Goal: Task Accomplishment & Management: Use online tool/utility

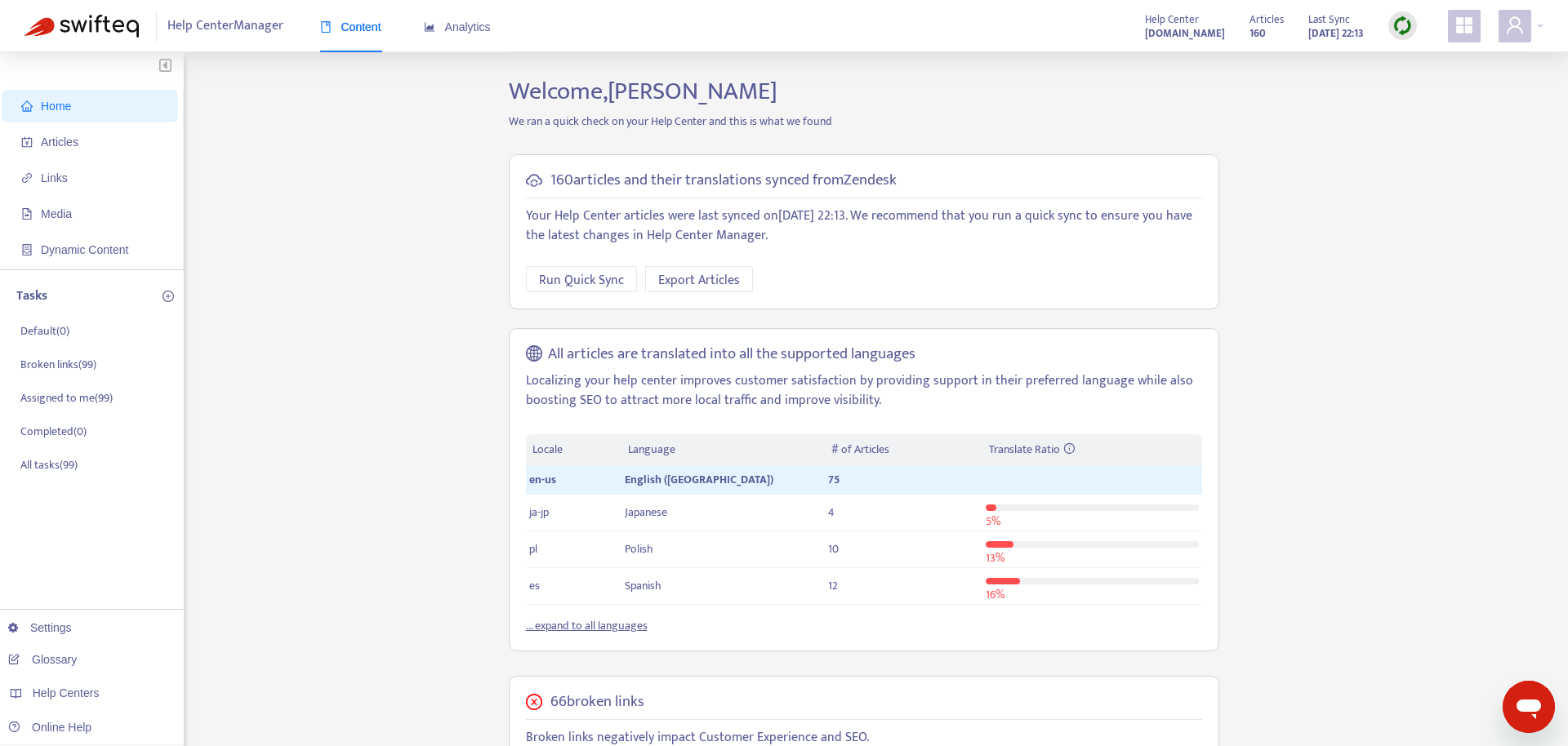
click at [726, 230] on p "Your Help Center articles were last synced on [DATE] 22:13 . We recommend that …" at bounding box center [864, 226] width 676 height 39
click at [327, 264] on div "Home Articles Links Media Dynamic Content Tasks Default ( 0 ) Broken links ( 99…" at bounding box center [784, 634] width 1519 height 1116
click at [132, 145] on span "Articles" at bounding box center [93, 142] width 144 height 33
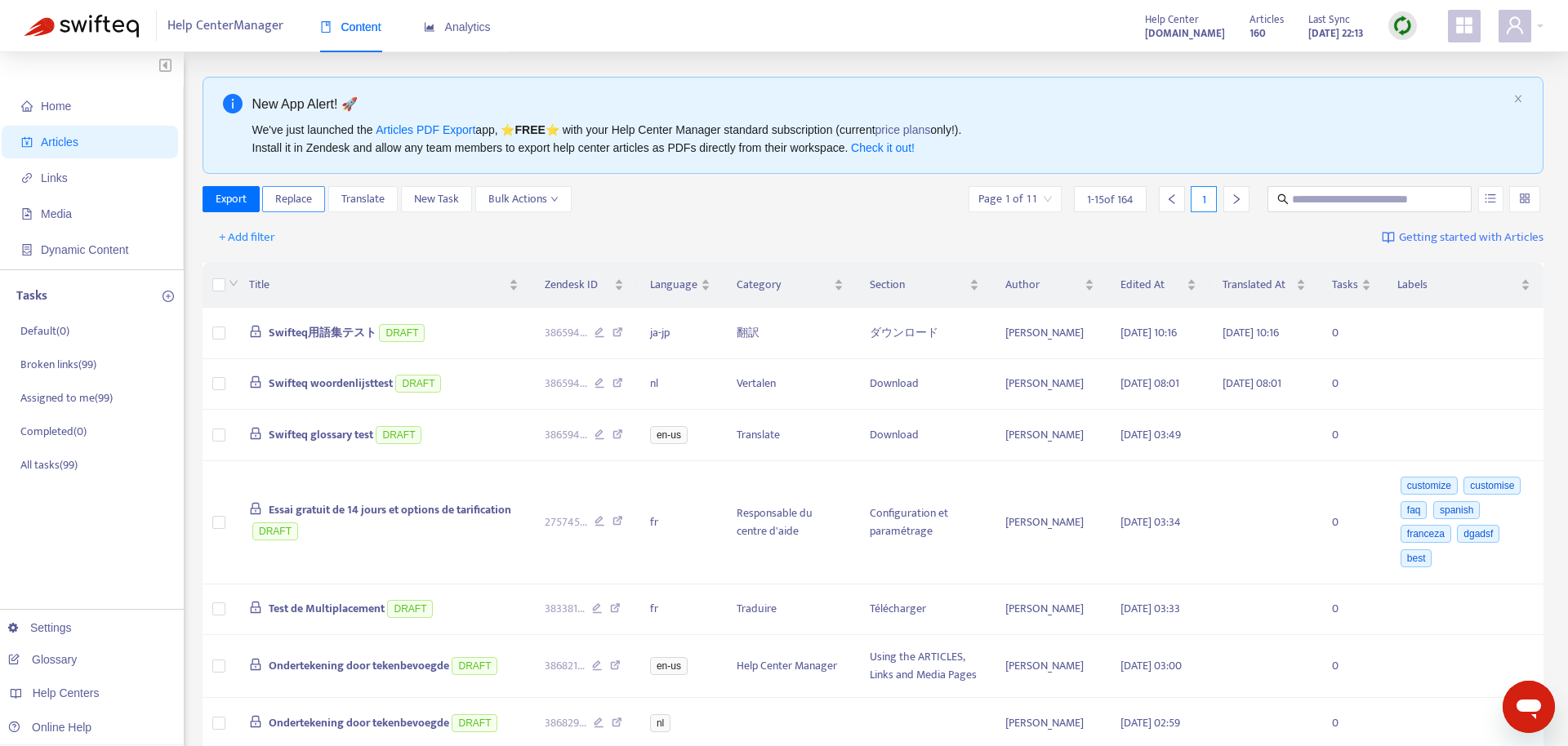
click at [303, 203] on span "Replace" at bounding box center [294, 200] width 37 height 18
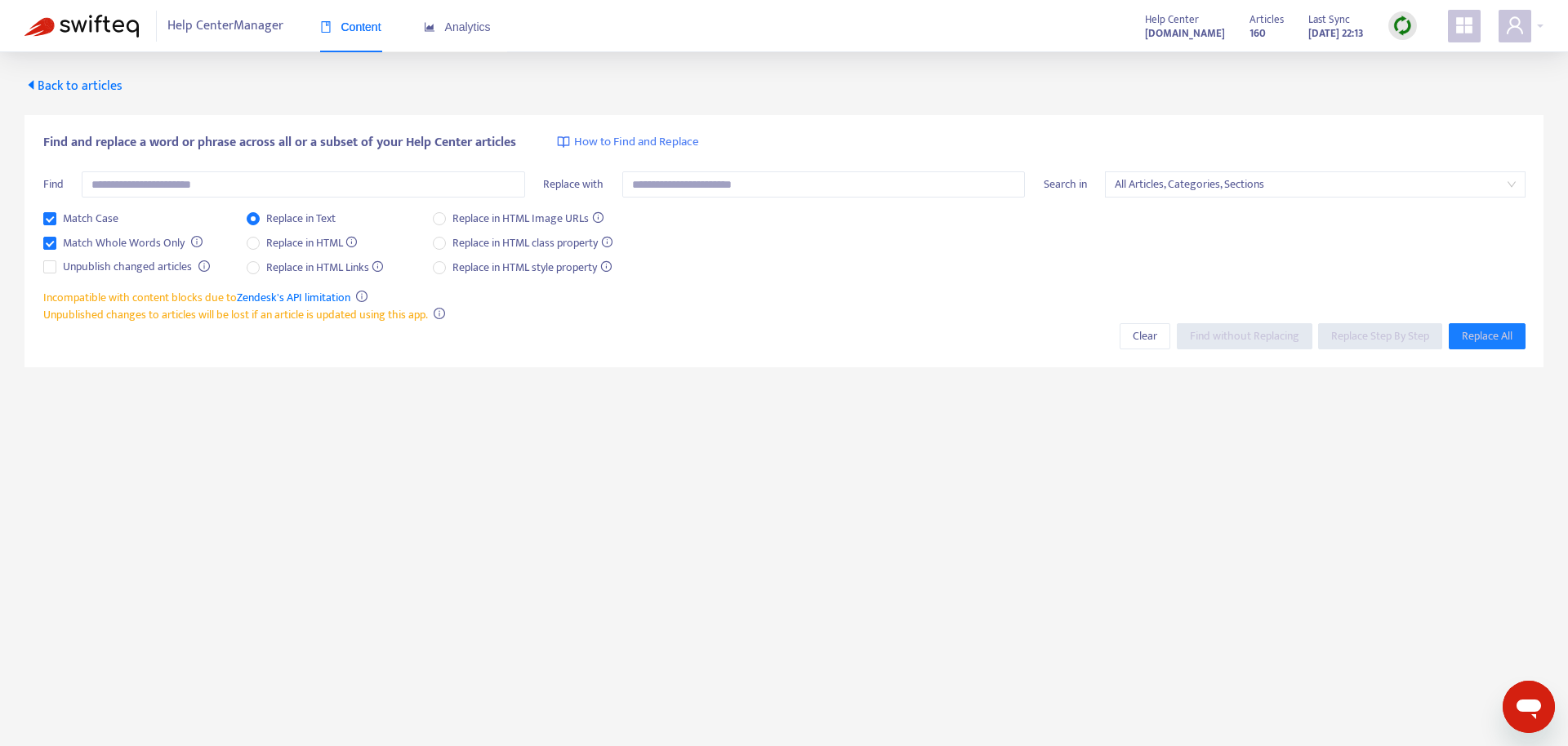
click at [82, 86] on span "Back to articles" at bounding box center [73, 86] width 98 height 22
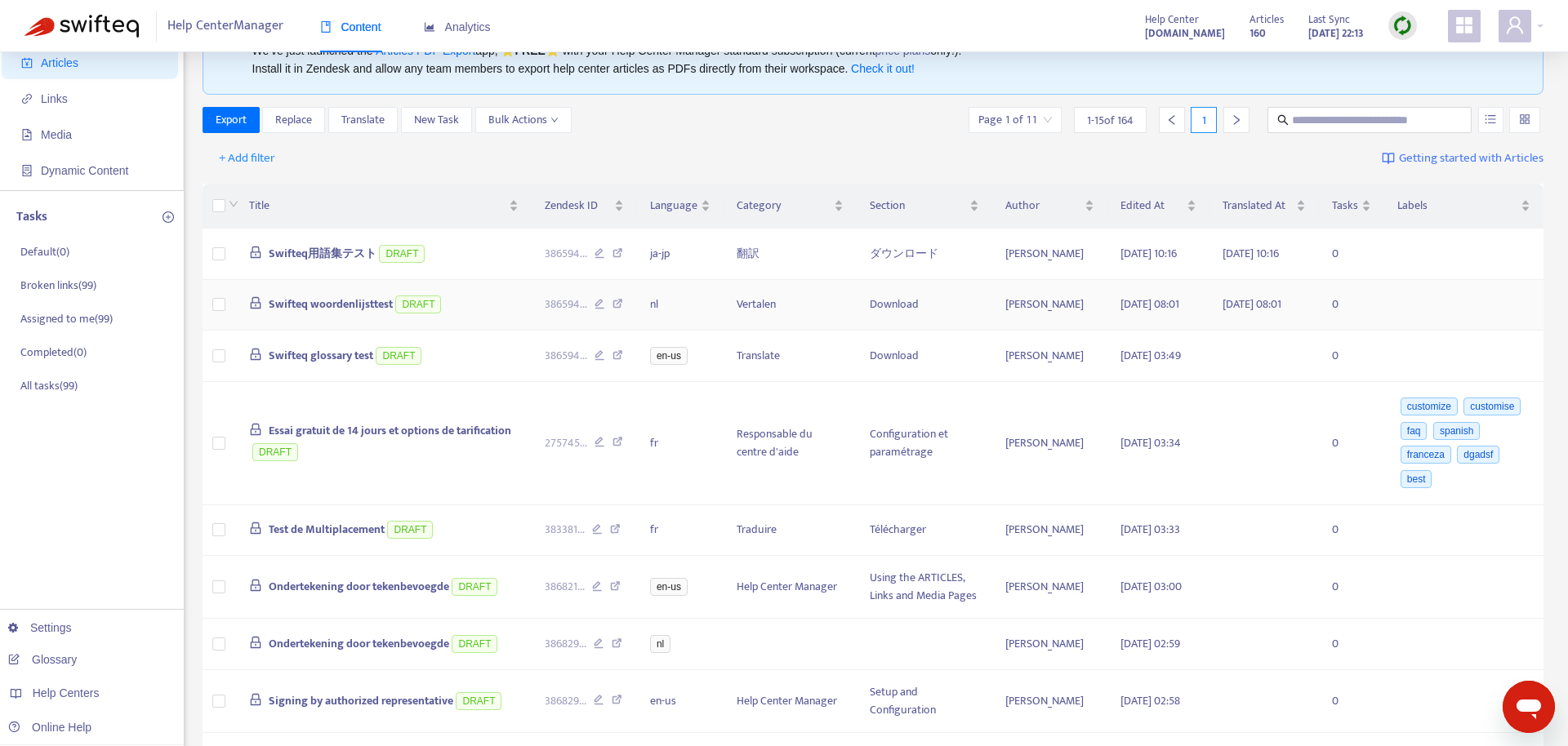
scroll to position [83, 0]
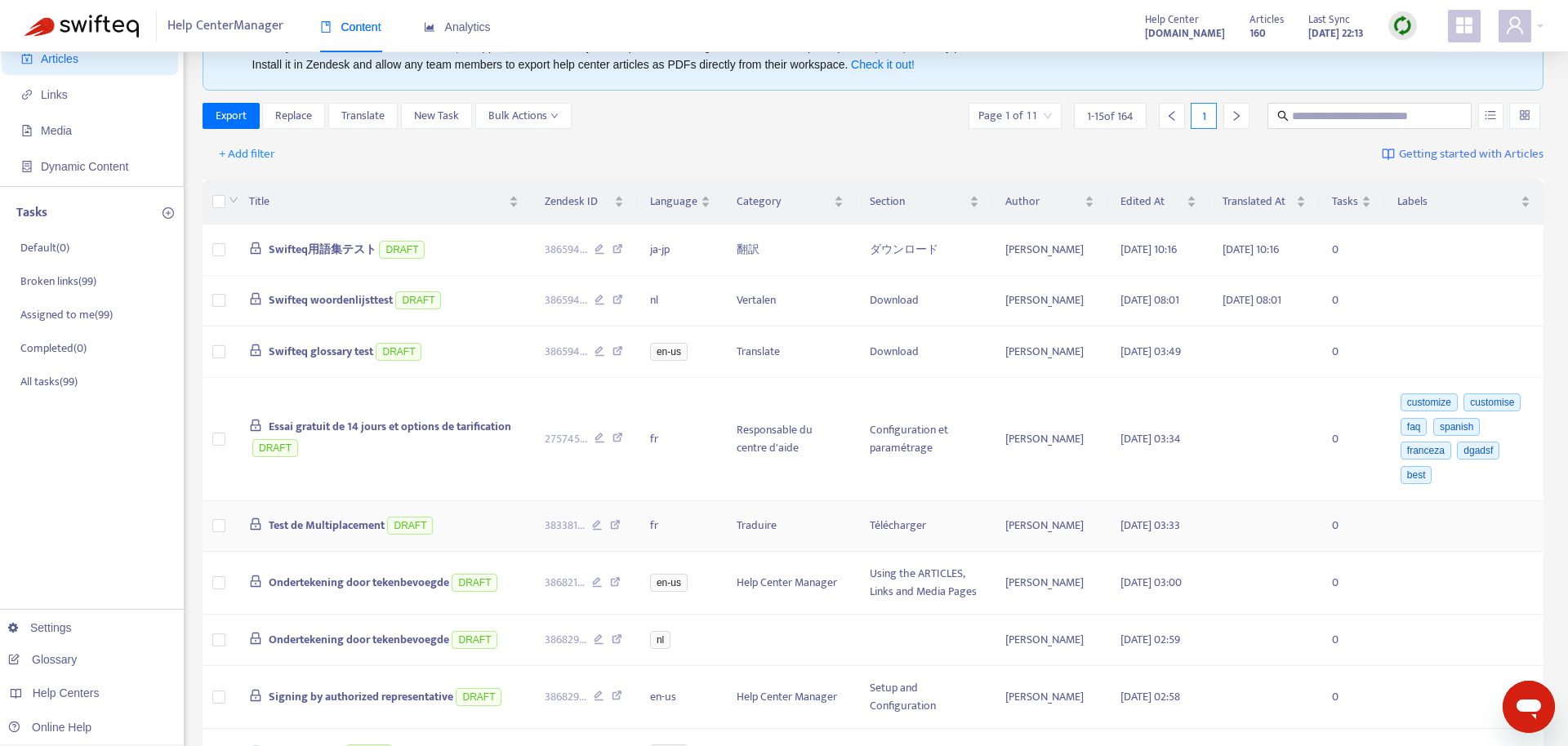
click at [343, 535] on span "Test de Multiplacement" at bounding box center [326, 525] width 116 height 19
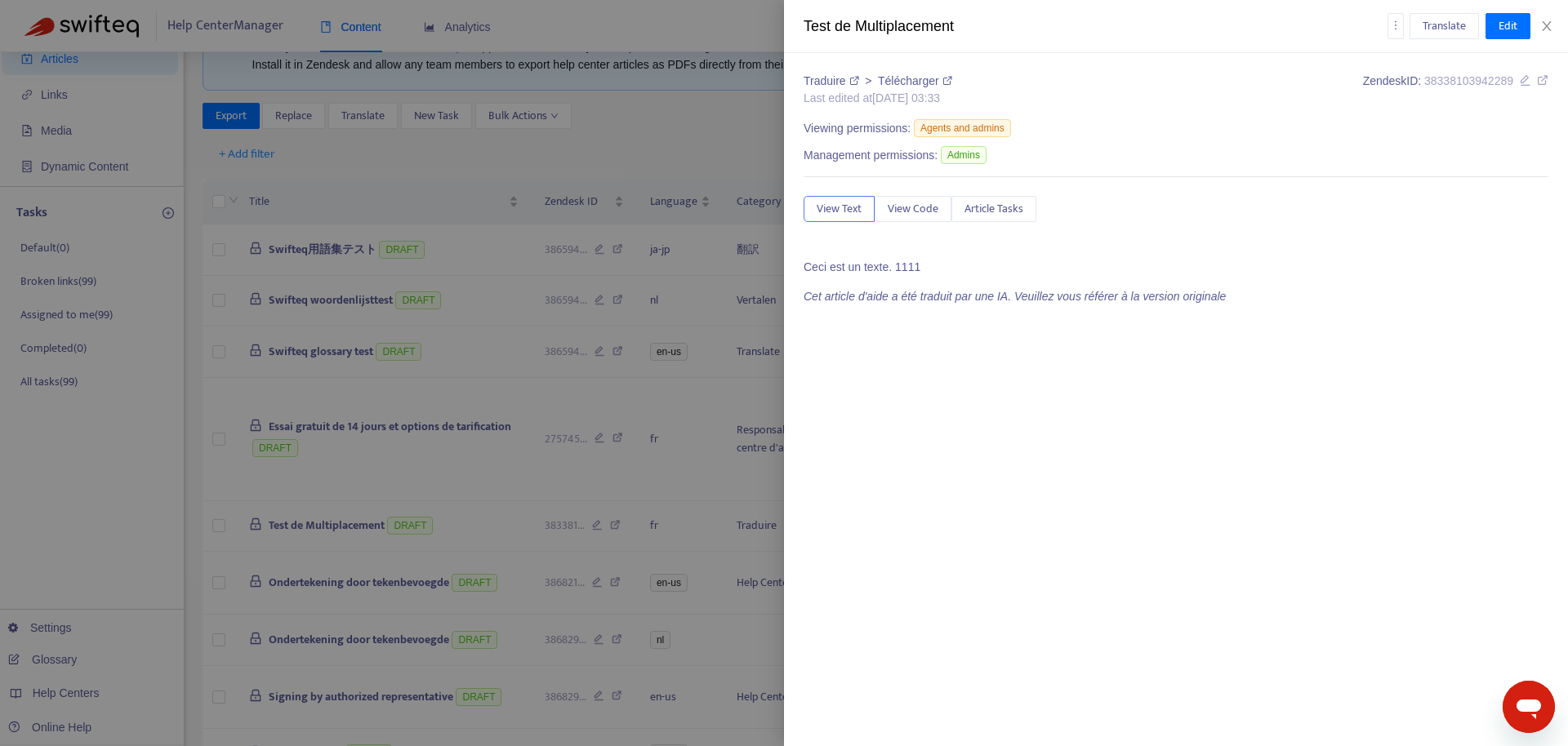
click at [909, 258] on div "Traduire > Télécharger Last edited at [DATE] 03:33 Zendesk ID: 38338103942289 V…" at bounding box center [1175, 189] width 745 height 232
click at [907, 267] on p "Ceci est un texte. 1111" at bounding box center [1175, 267] width 745 height 17
click at [911, 267] on p "Ceci est un texte. 1111" at bounding box center [1175, 267] width 745 height 17
click at [910, 267] on p "Ceci est un texte. 1111" at bounding box center [1175, 267] width 745 height 17
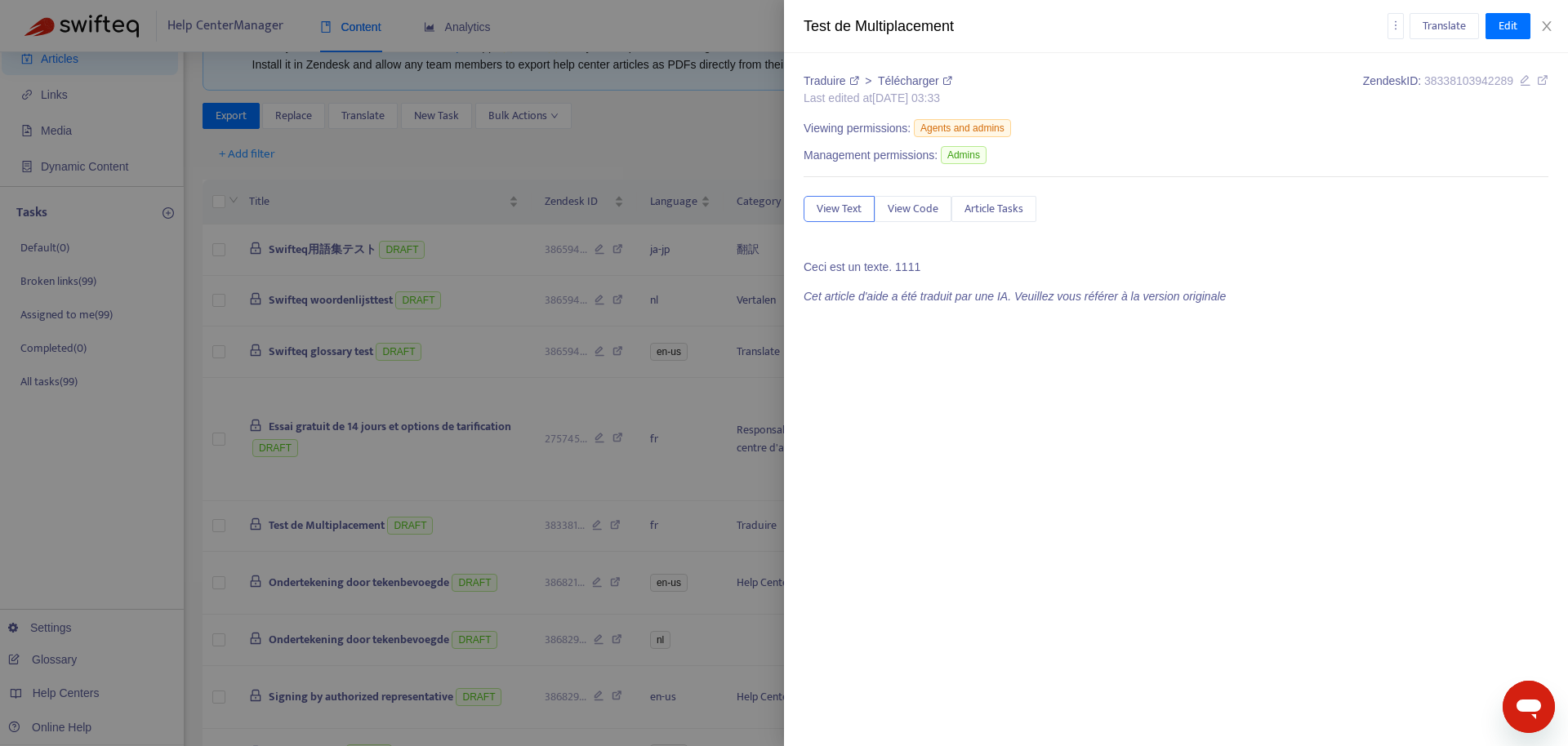
click at [910, 267] on p "Ceci est un texte. 1111" at bounding box center [1175, 267] width 745 height 17
click at [487, 449] on div at bounding box center [784, 373] width 1568 height 746
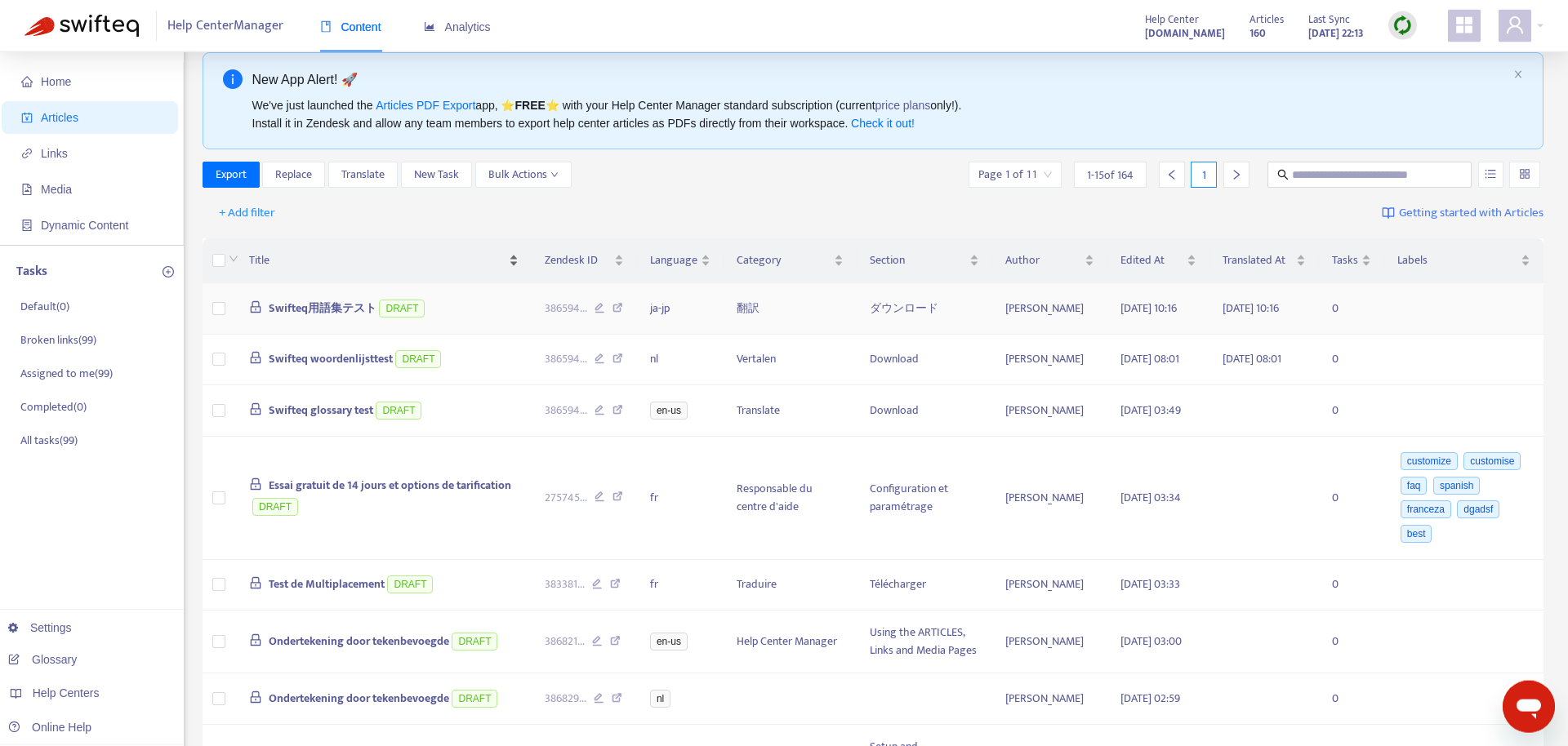
scroll to position [0, 0]
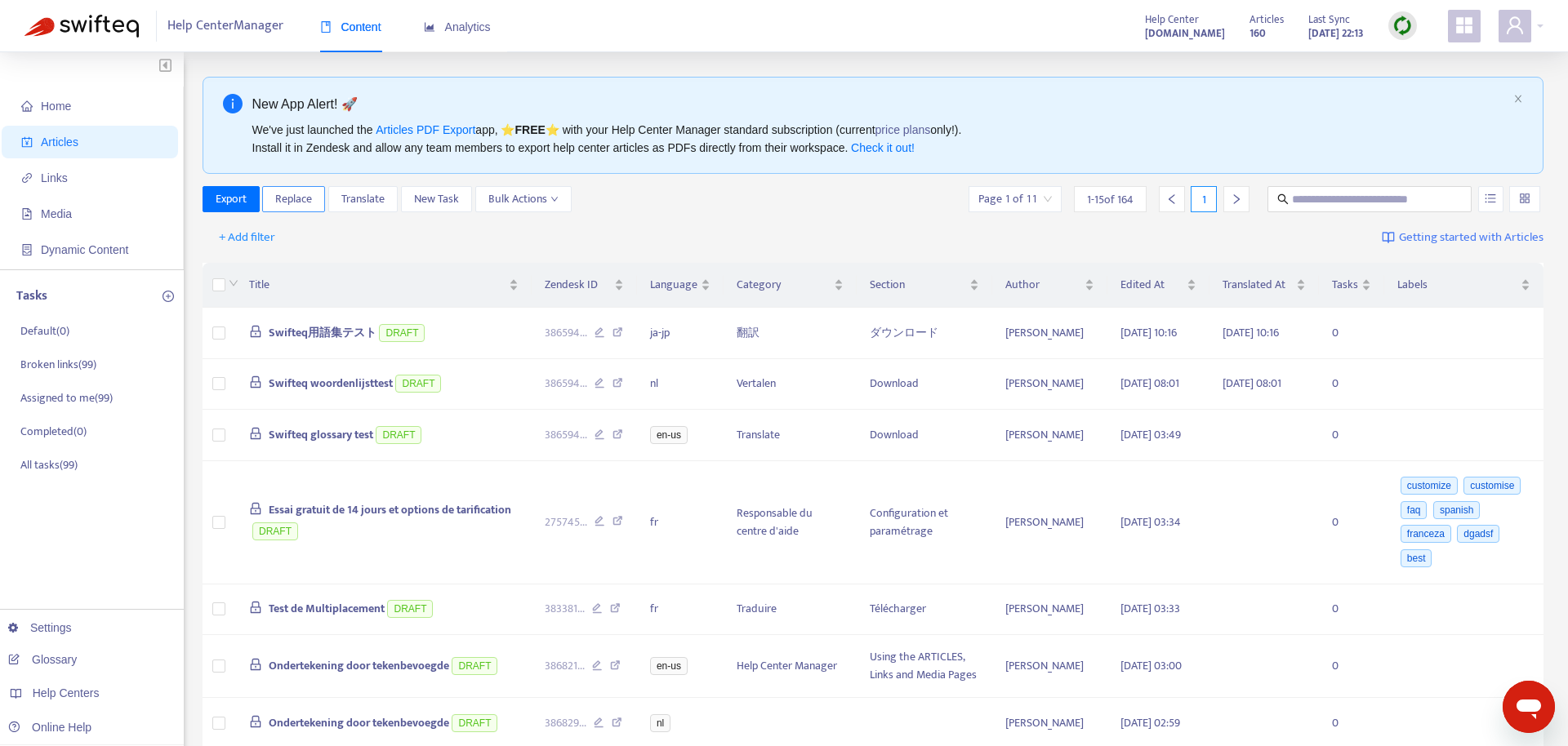
click at [278, 202] on span "Replace" at bounding box center [294, 200] width 37 height 18
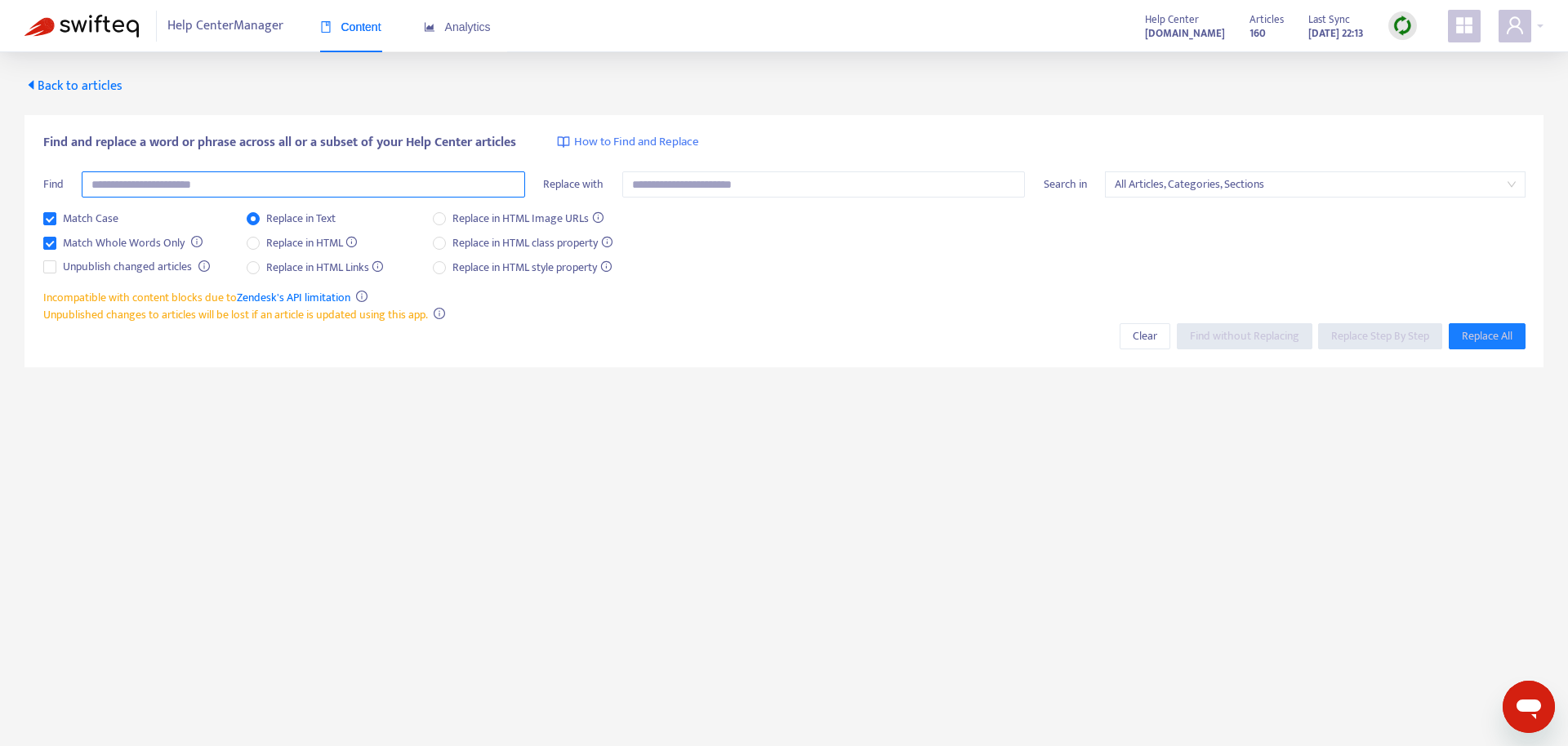
click at [240, 192] on input "text" at bounding box center [303, 184] width 443 height 27
paste input "**********"
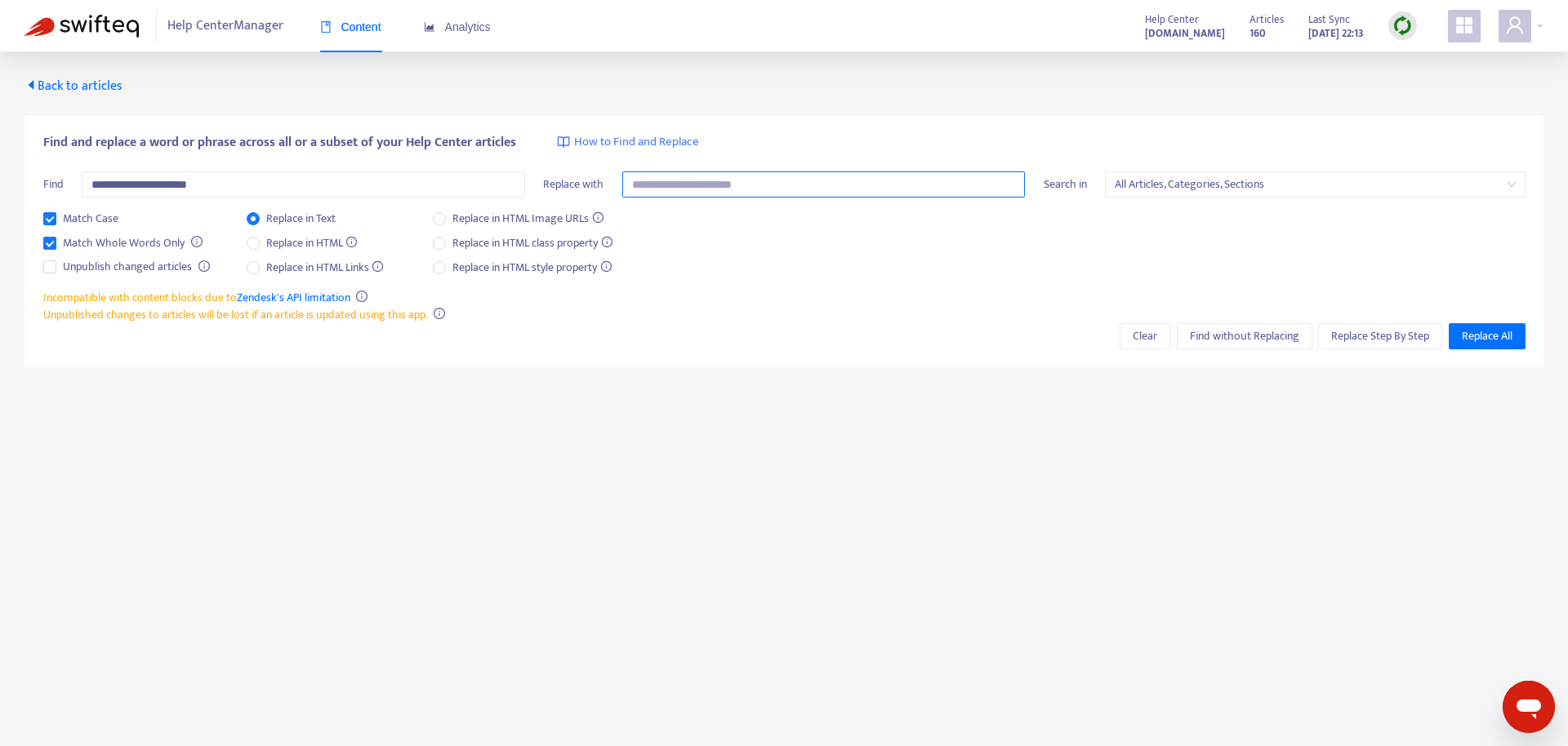
click at [812, 196] on input "text" at bounding box center [823, 184] width 404 height 27
click at [1221, 341] on span "Find without Replacing" at bounding box center [1244, 337] width 109 height 18
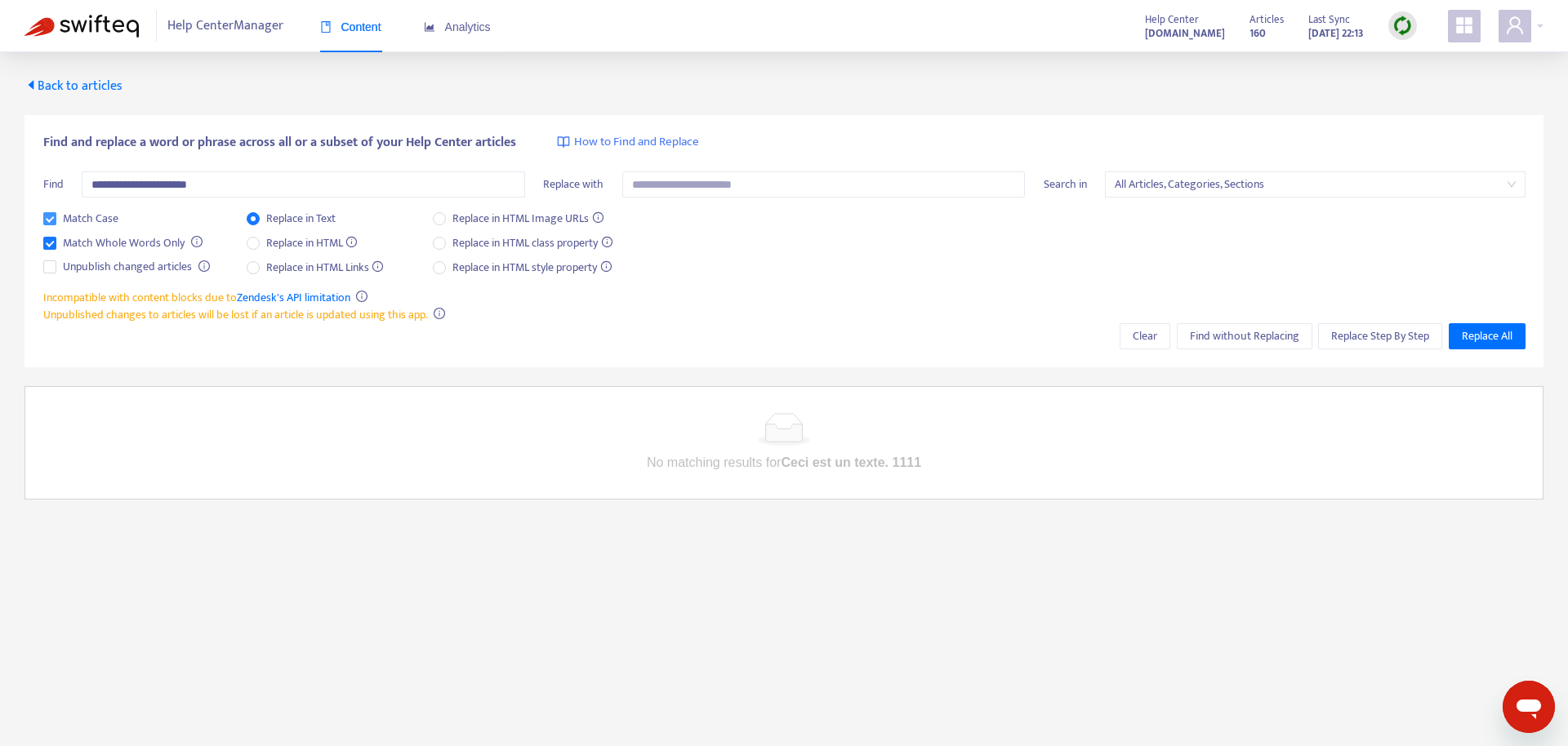
click at [64, 214] on span "Match Case" at bounding box center [91, 219] width 69 height 18
click at [1248, 332] on span "Find without Replacing" at bounding box center [1244, 337] width 109 height 18
click at [397, 186] on input "**********" at bounding box center [303, 184] width 443 height 27
drag, startPoint x: 169, startPoint y: 184, endPoint x: -288, endPoint y: 197, distance: 457.2
click at [82, 197] on input "**********" at bounding box center [303, 184] width 443 height 27
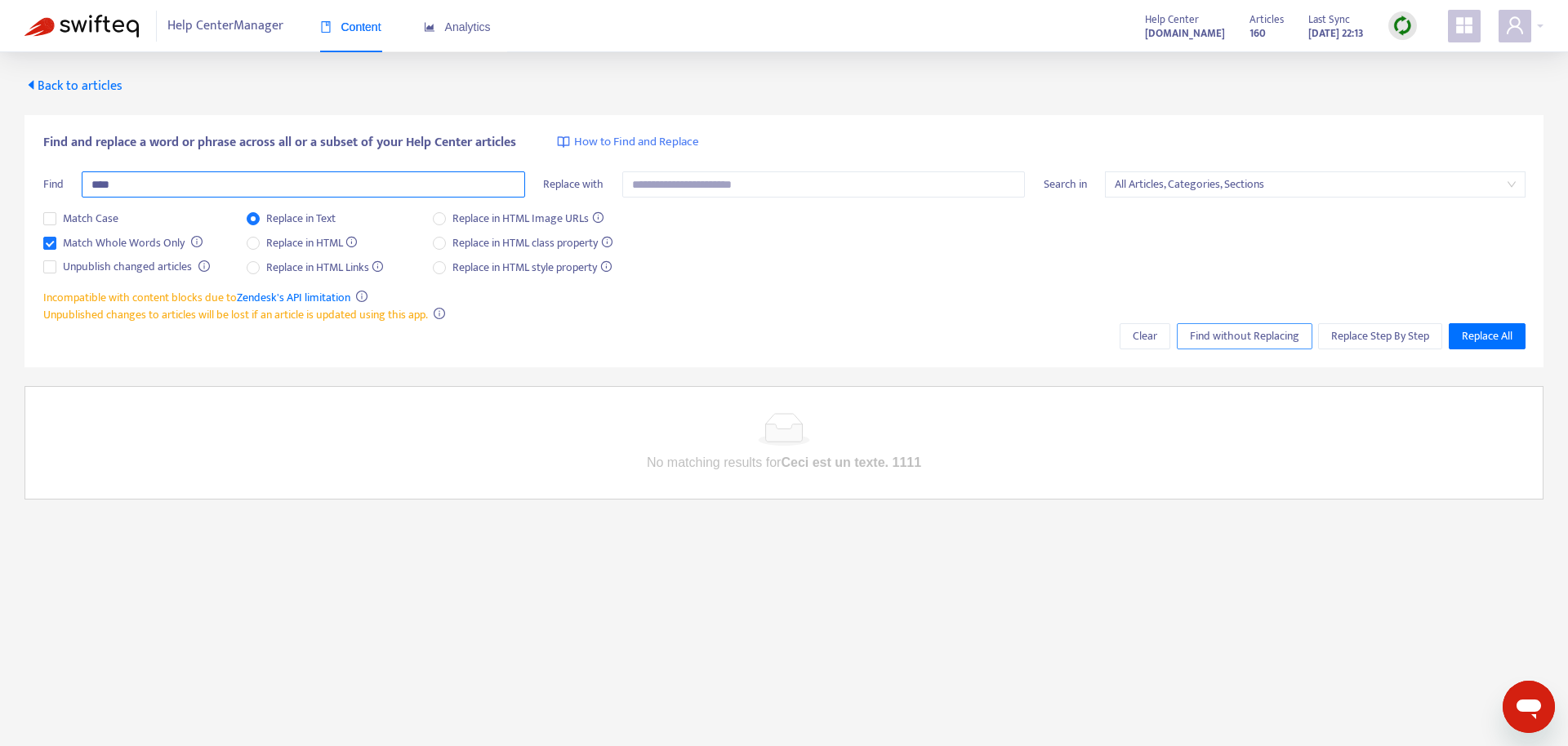
type input "****"
click at [1231, 341] on span "Find without Replacing" at bounding box center [1244, 337] width 109 height 18
click at [1247, 325] on button "Find without Replacing" at bounding box center [1245, 336] width 136 height 27
click at [89, 80] on span "Back to articles" at bounding box center [73, 86] width 98 height 22
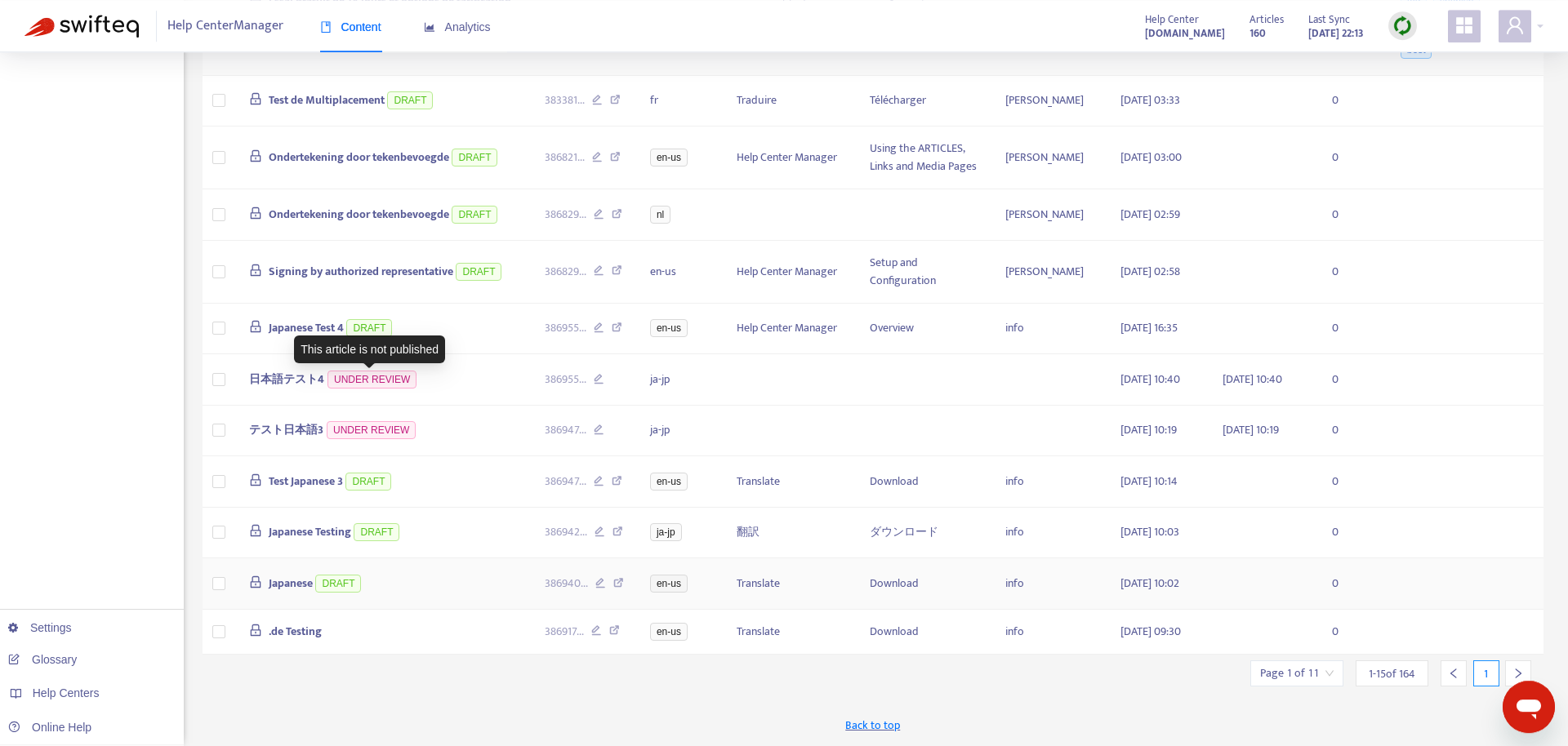
scroll to position [622, 0]
click at [301, 319] on span "Japanese Test 4" at bounding box center [306, 328] width 75 height 19
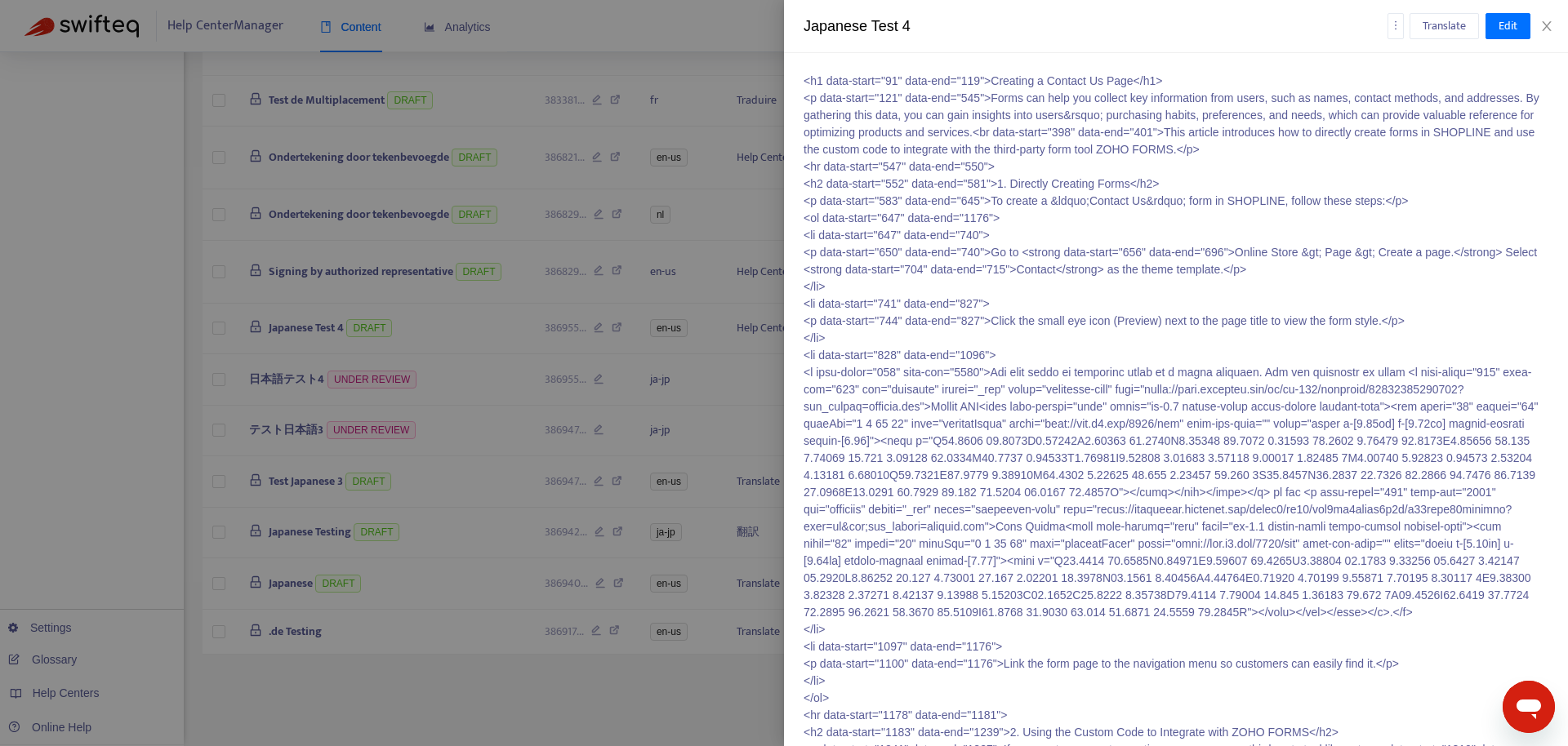
scroll to position [0, 0]
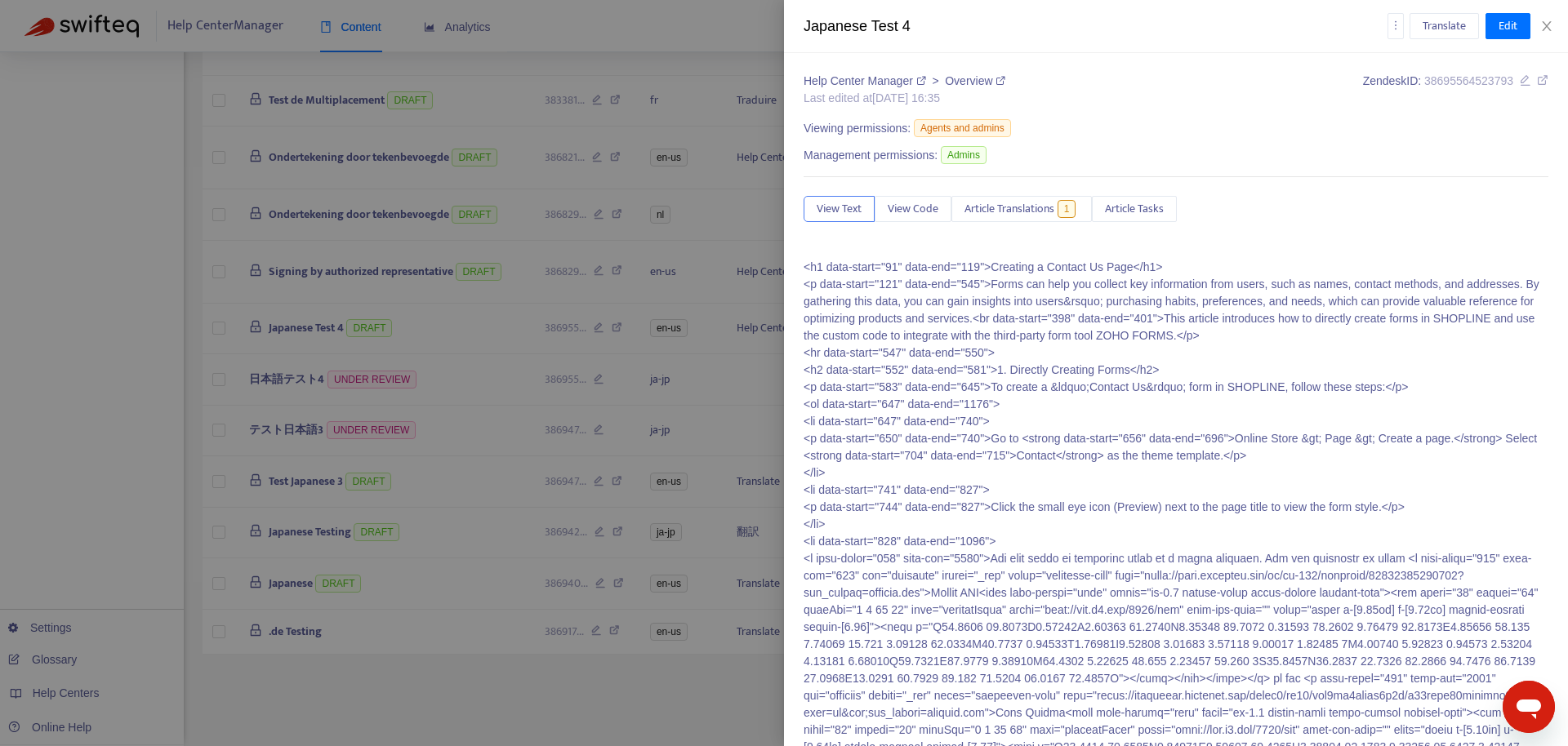
click at [550, 401] on div at bounding box center [784, 373] width 1568 height 746
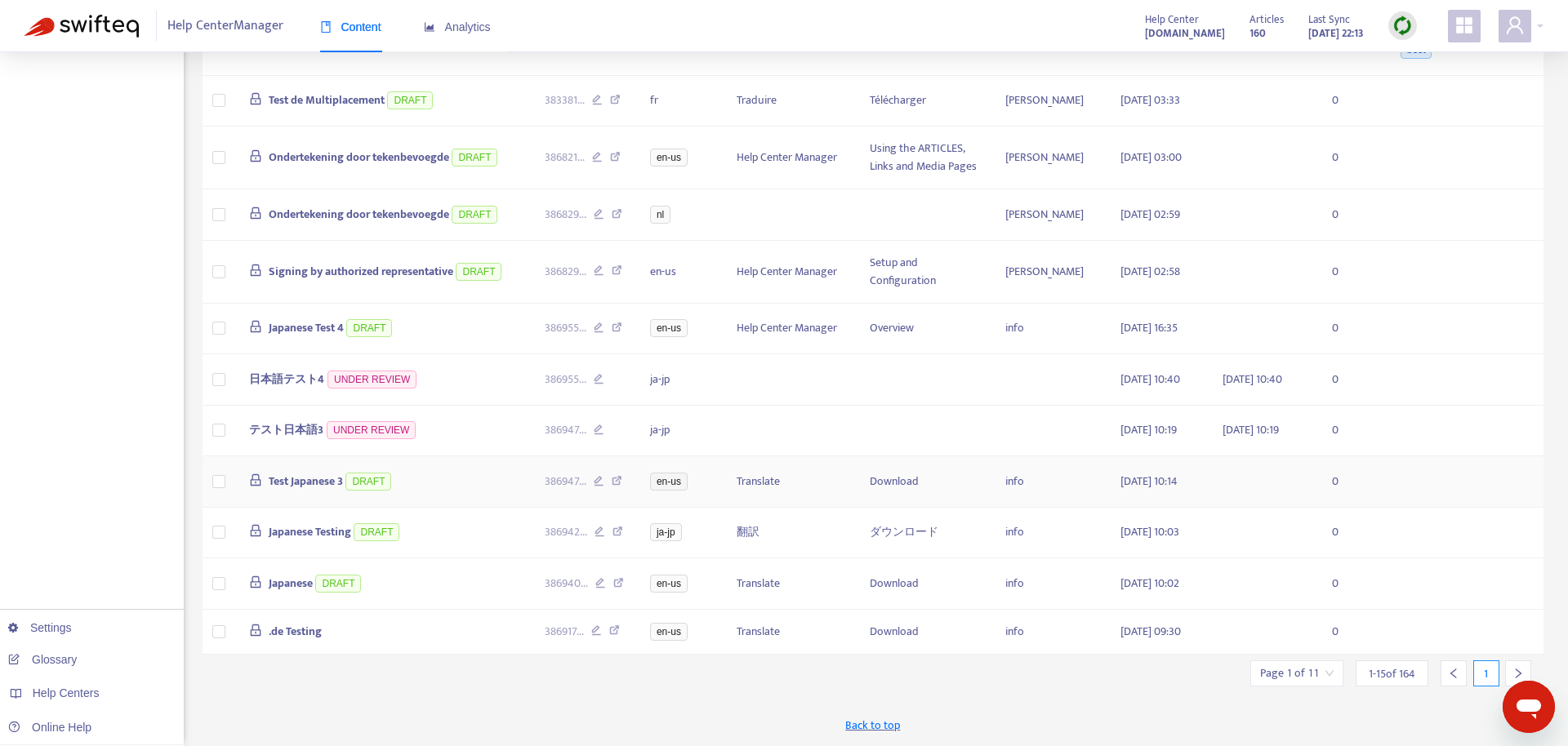
click at [303, 471] on span "Test Japanese 3" at bounding box center [305, 481] width 74 height 19
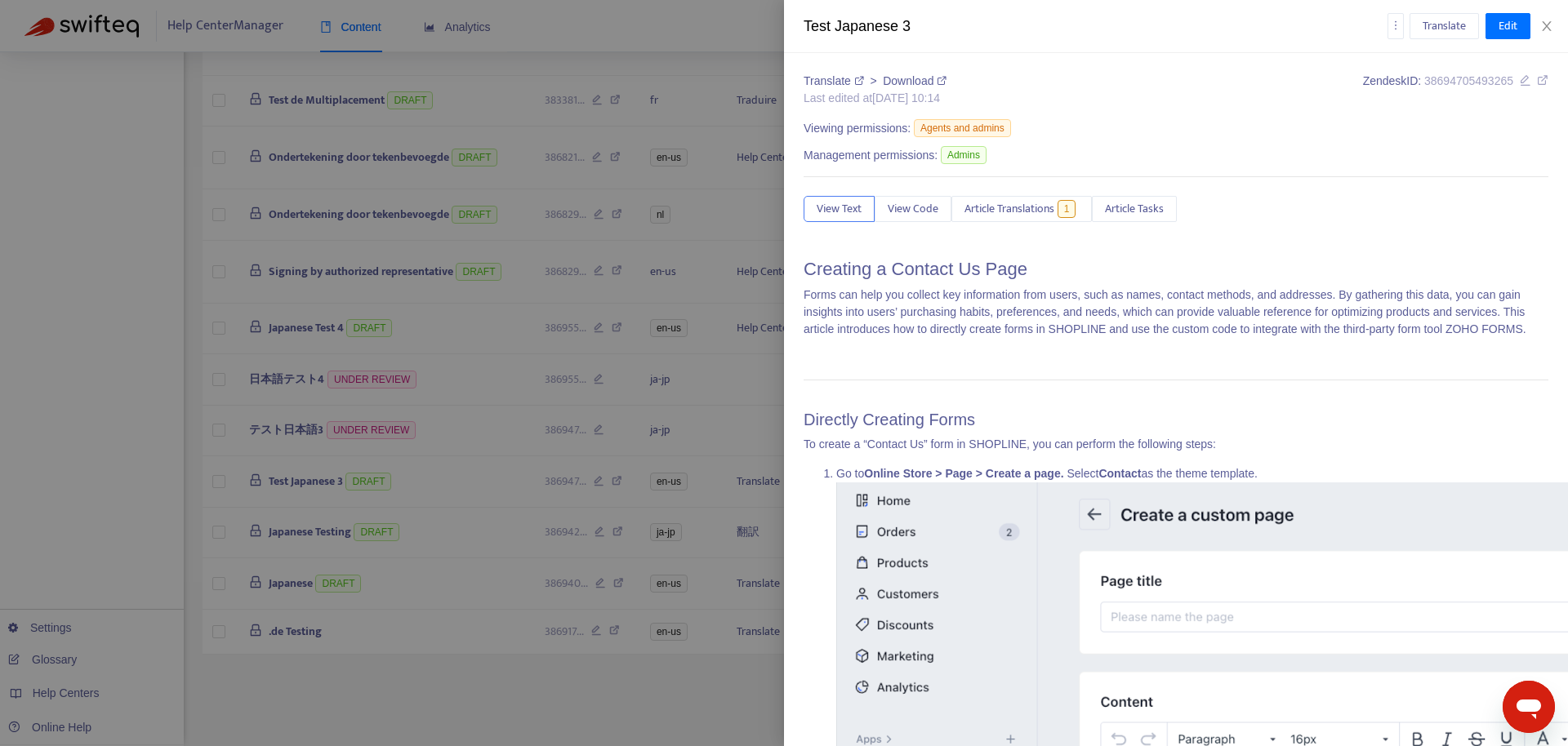
click at [956, 276] on h1 "Creating a Contact Us Page" at bounding box center [1175, 269] width 745 height 21
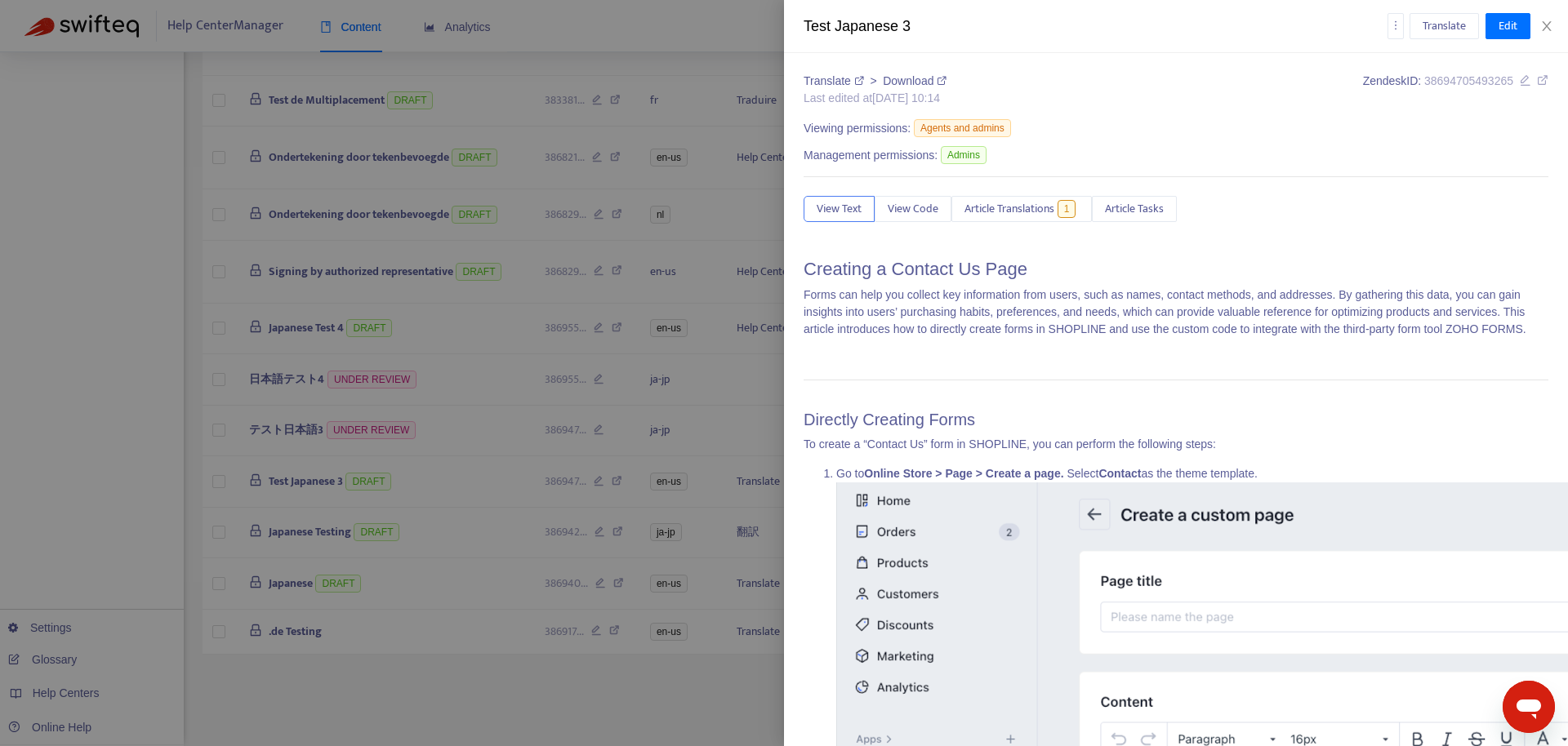
click at [956, 276] on h1 "Creating a Contact Us Page" at bounding box center [1175, 269] width 745 height 21
click at [555, 371] on div at bounding box center [784, 373] width 1568 height 746
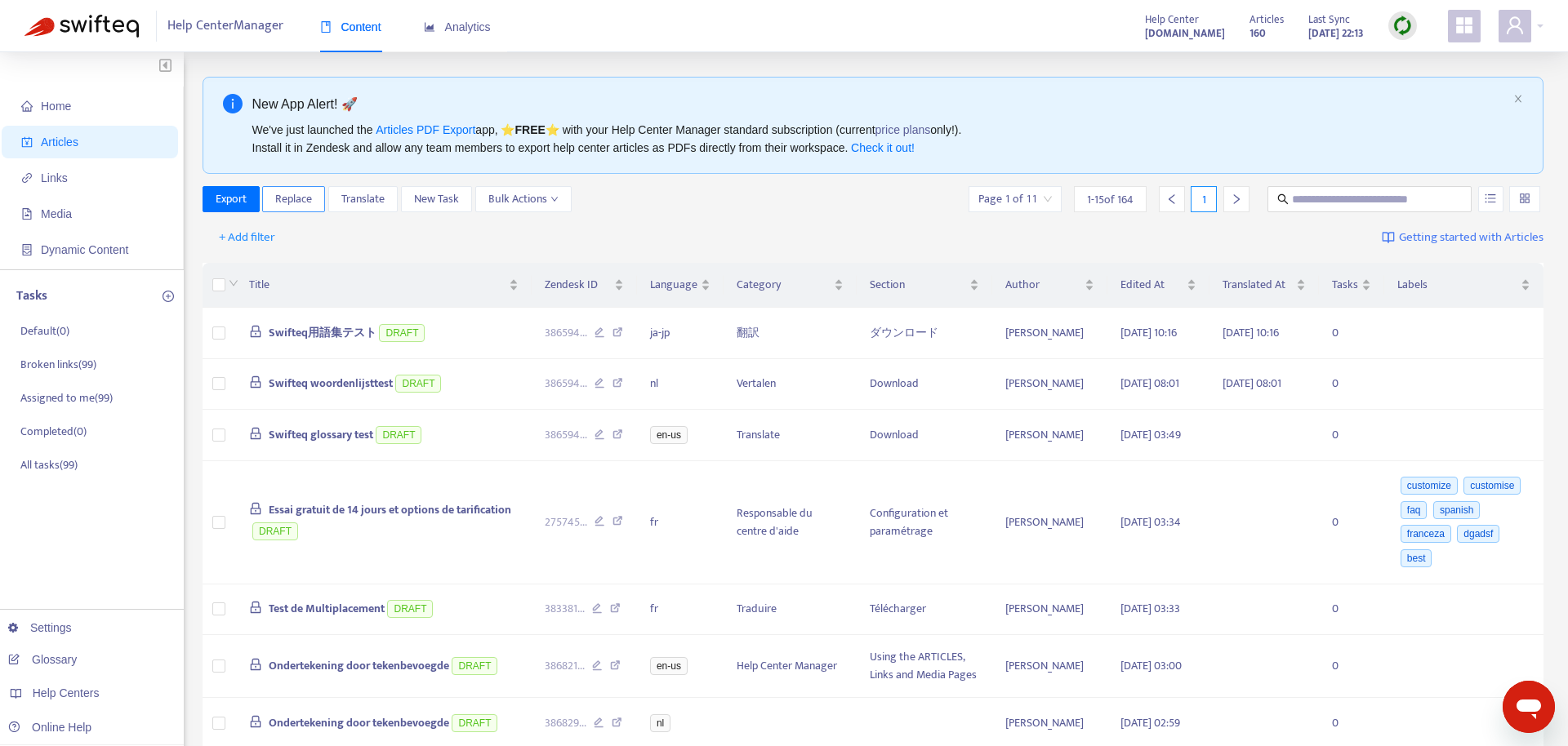
click at [286, 195] on span "Replace" at bounding box center [294, 200] width 37 height 18
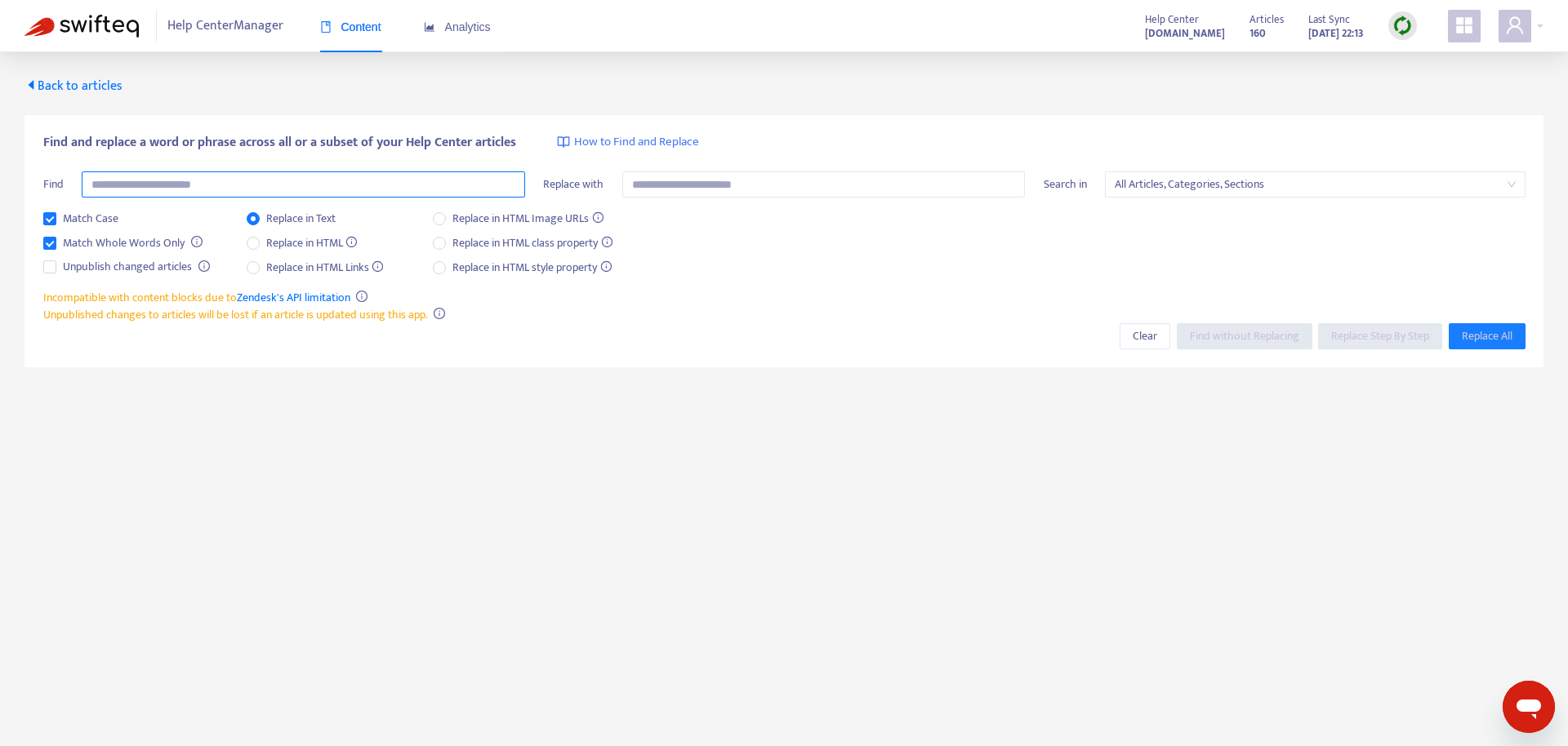
click at [333, 172] on input "text" at bounding box center [303, 184] width 443 height 27
paste input "**********"
type input "**********"
click at [1209, 338] on span "Find without Replacing" at bounding box center [1244, 337] width 109 height 18
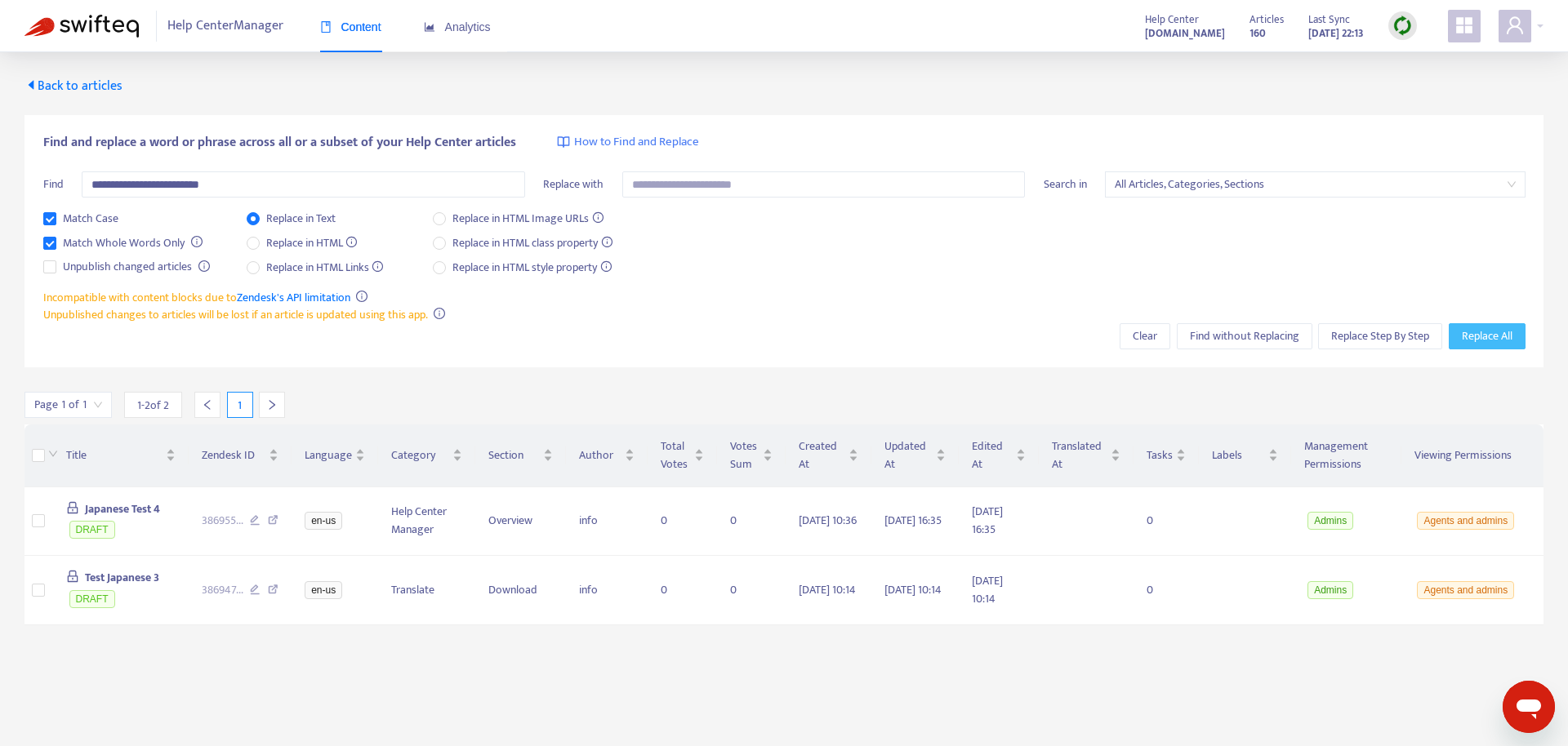
click at [1486, 337] on span "Replace All" at bounding box center [1486, 337] width 50 height 18
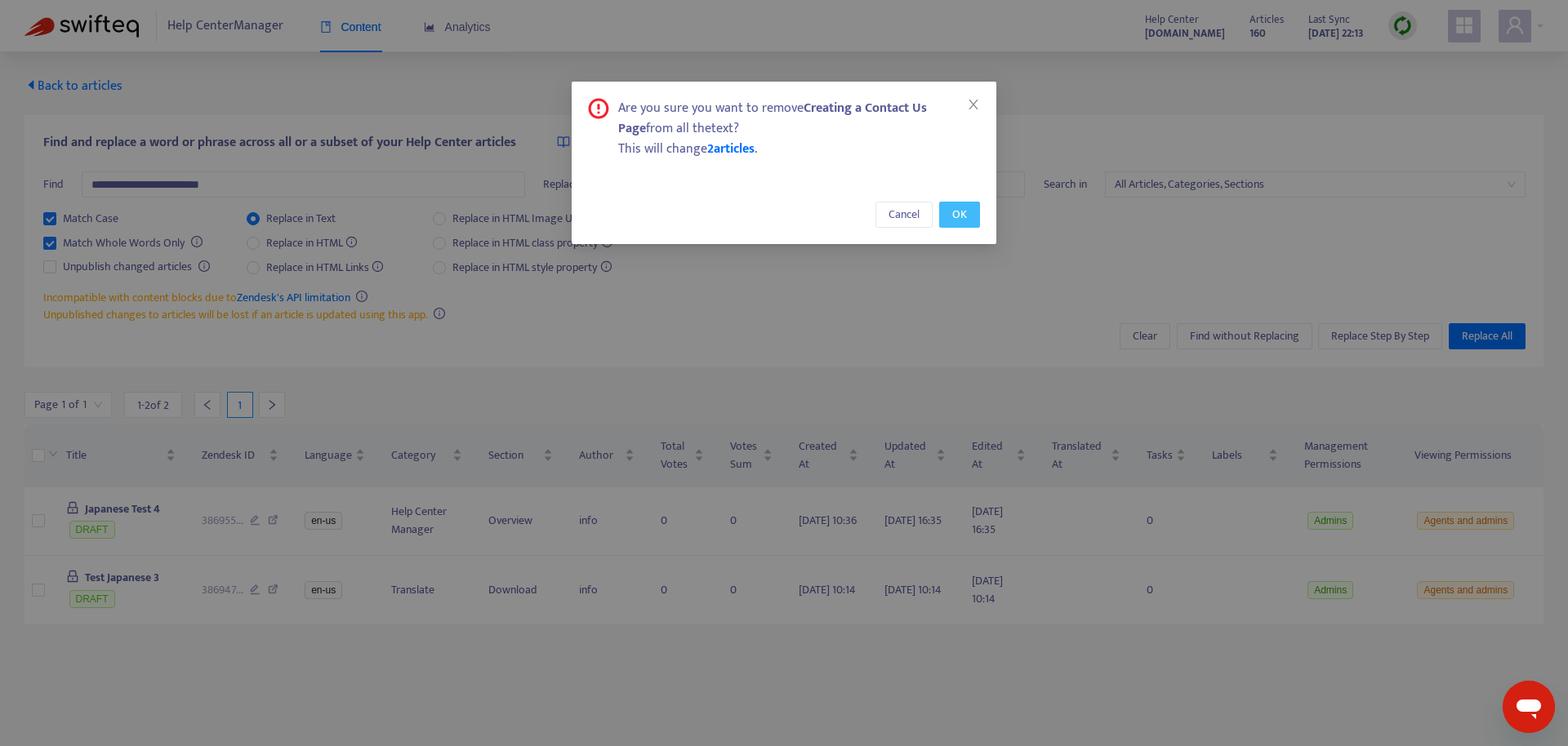
click at [974, 219] on button "OK" at bounding box center [959, 214] width 41 height 27
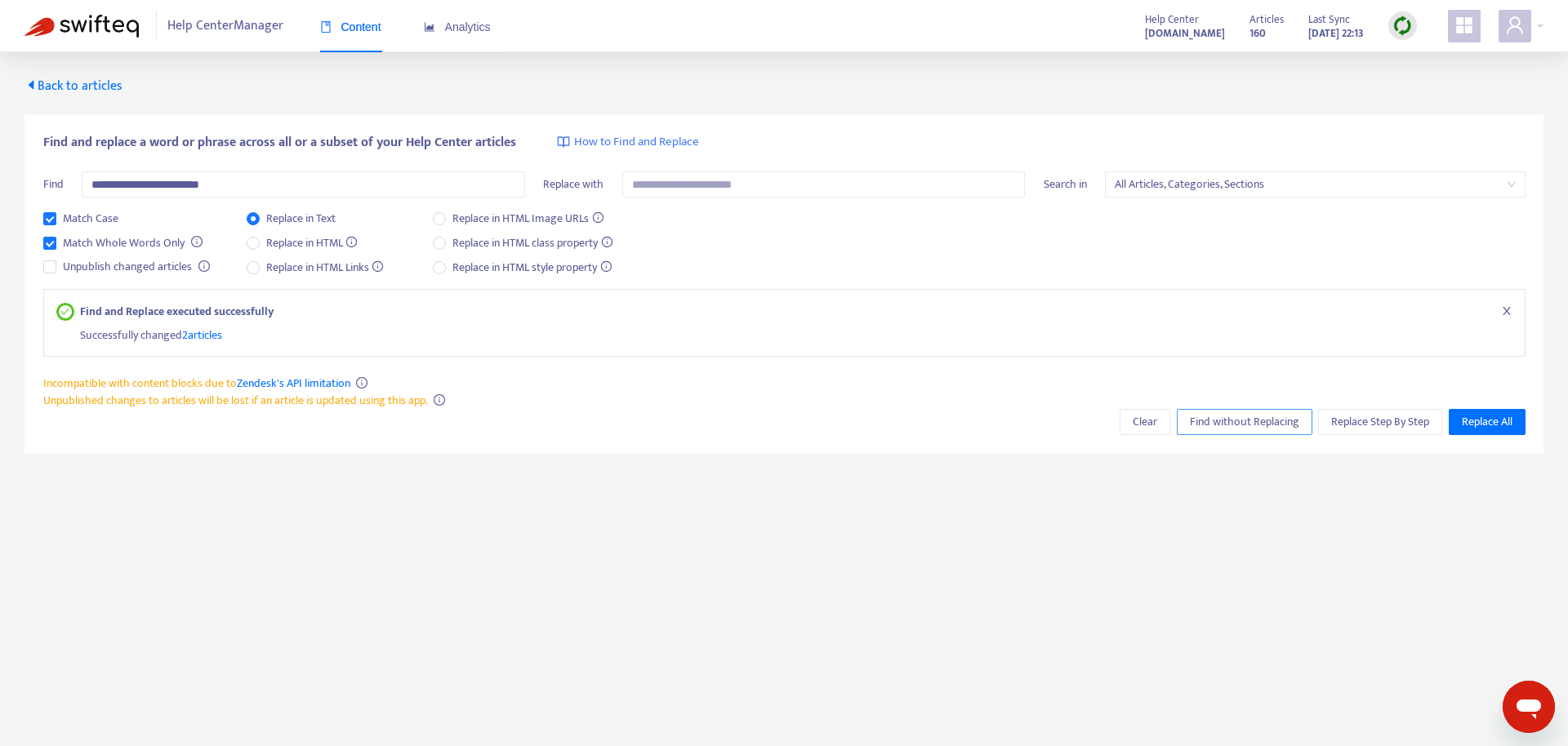
click at [1244, 417] on span "Find without Replacing" at bounding box center [1244, 422] width 109 height 18
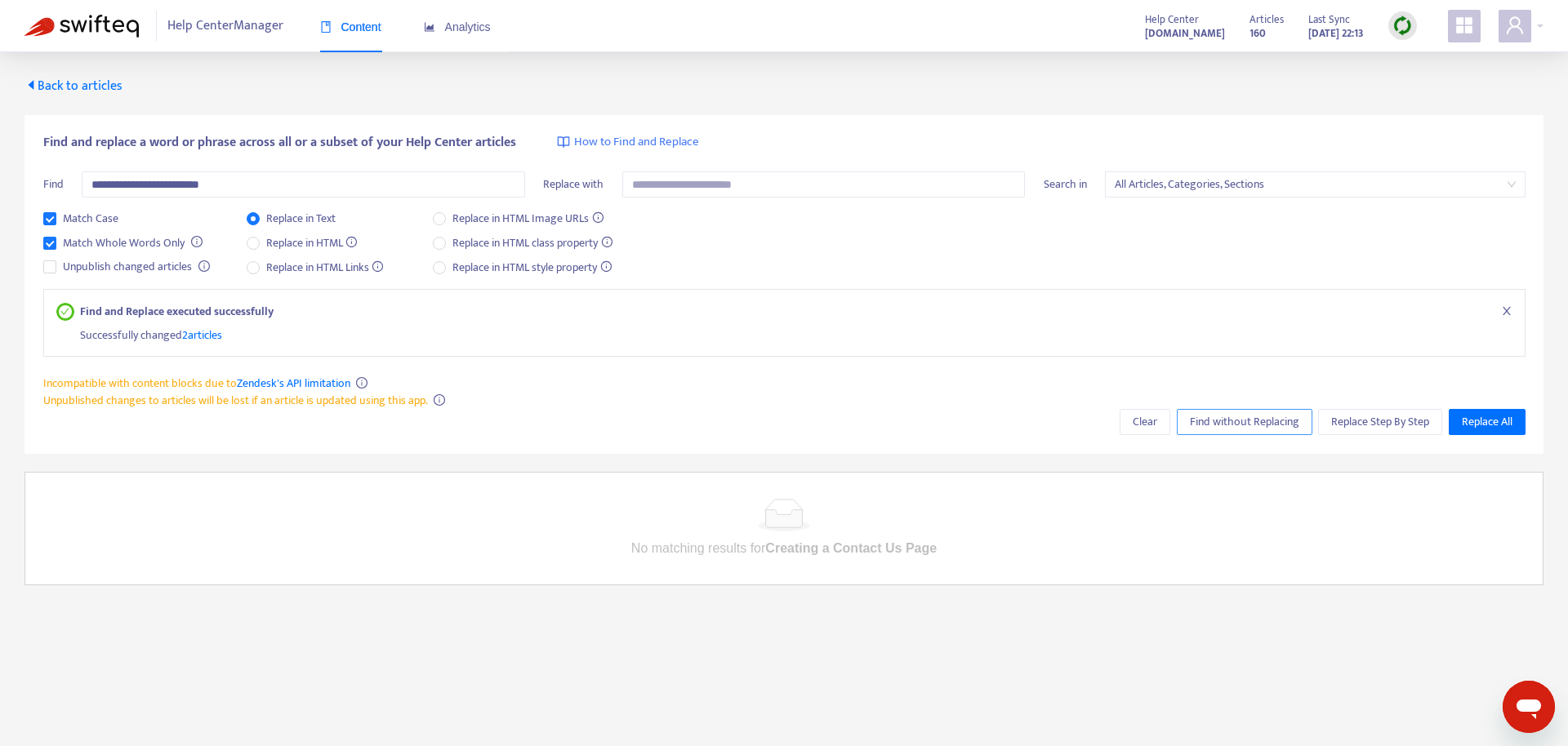
click at [1241, 433] on button "Find without Replacing" at bounding box center [1245, 422] width 136 height 27
click at [215, 331] on span "2 articles" at bounding box center [202, 335] width 40 height 19
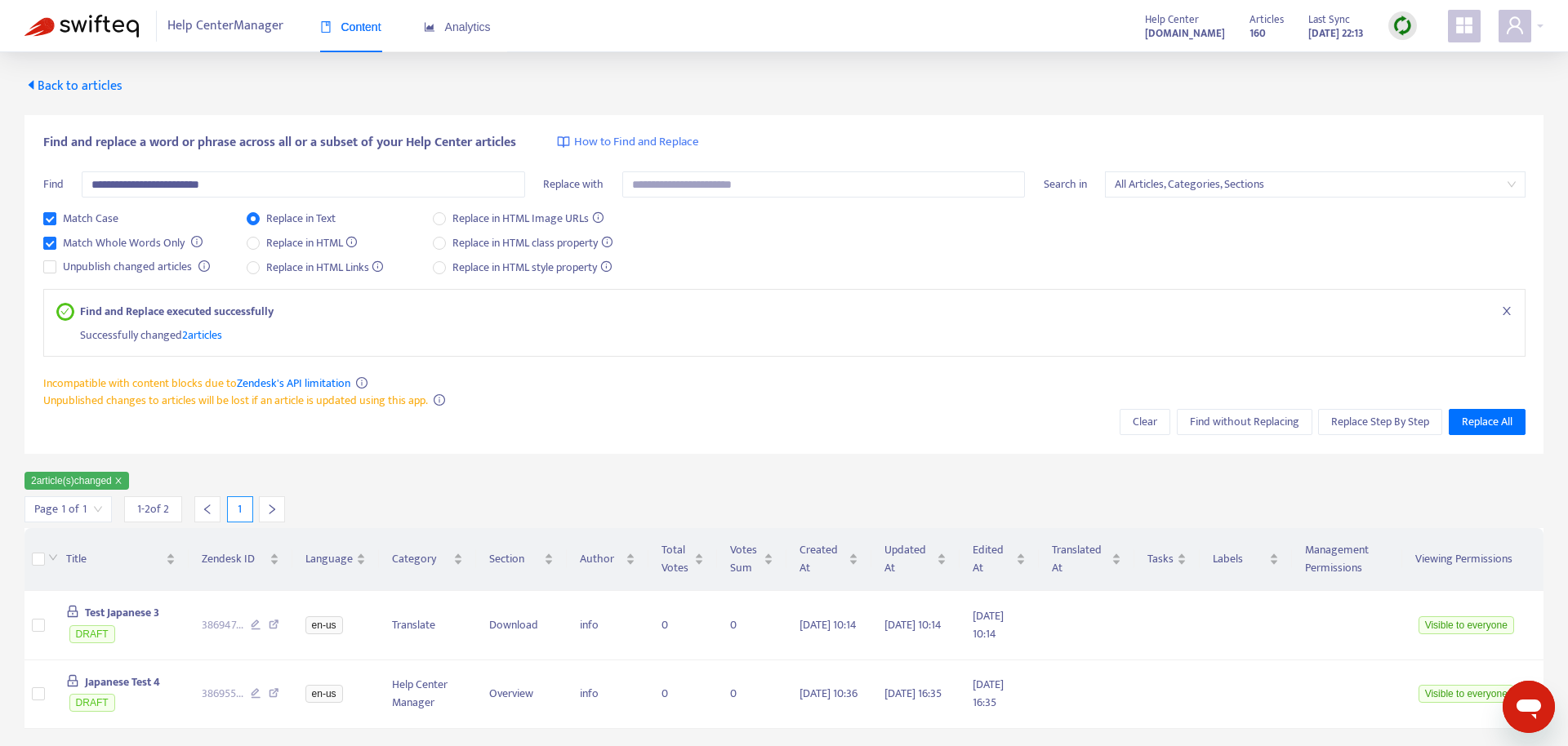
scroll to position [52, 0]
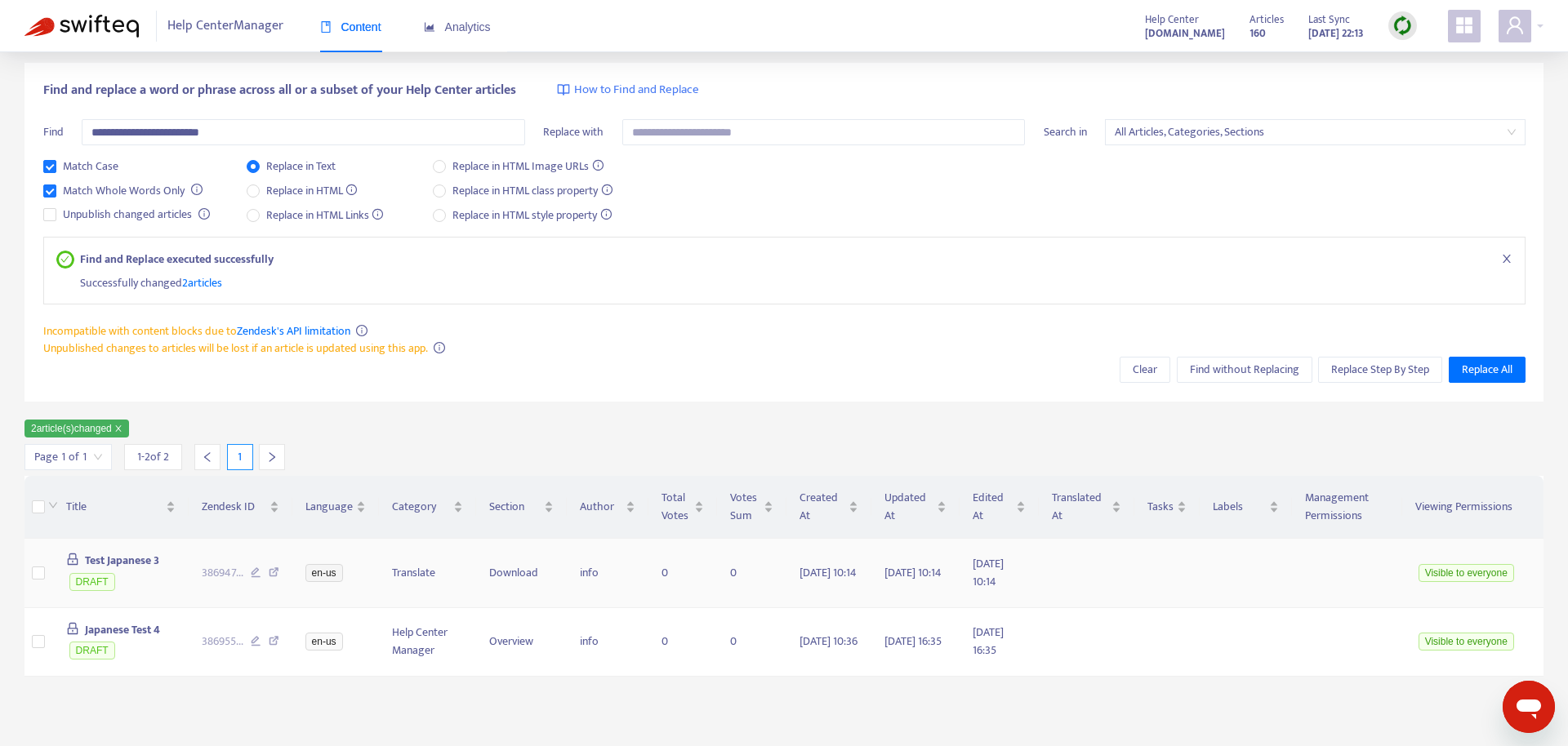
click at [147, 558] on span "Test Japanese 3" at bounding box center [122, 560] width 74 height 19
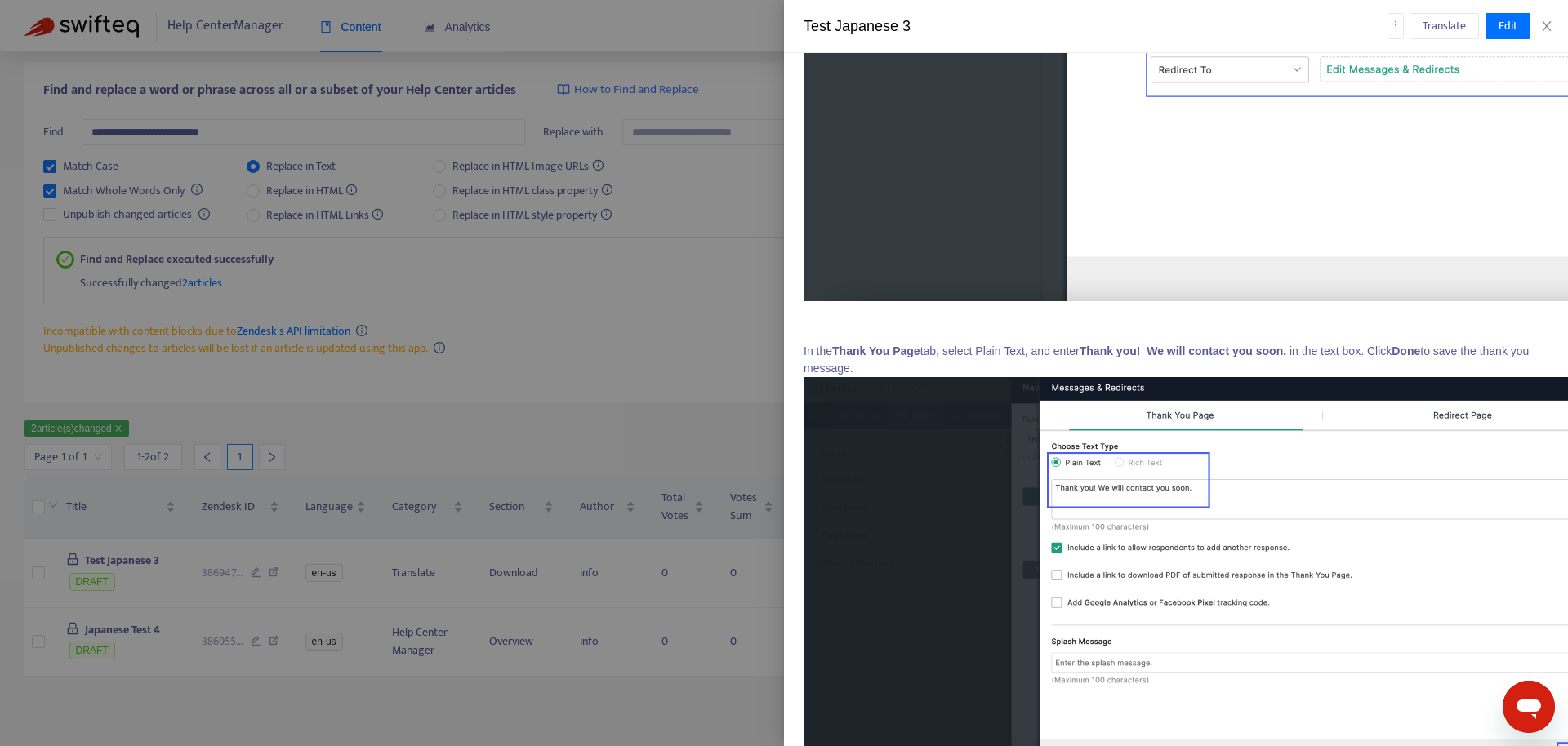
scroll to position [10235, 0]
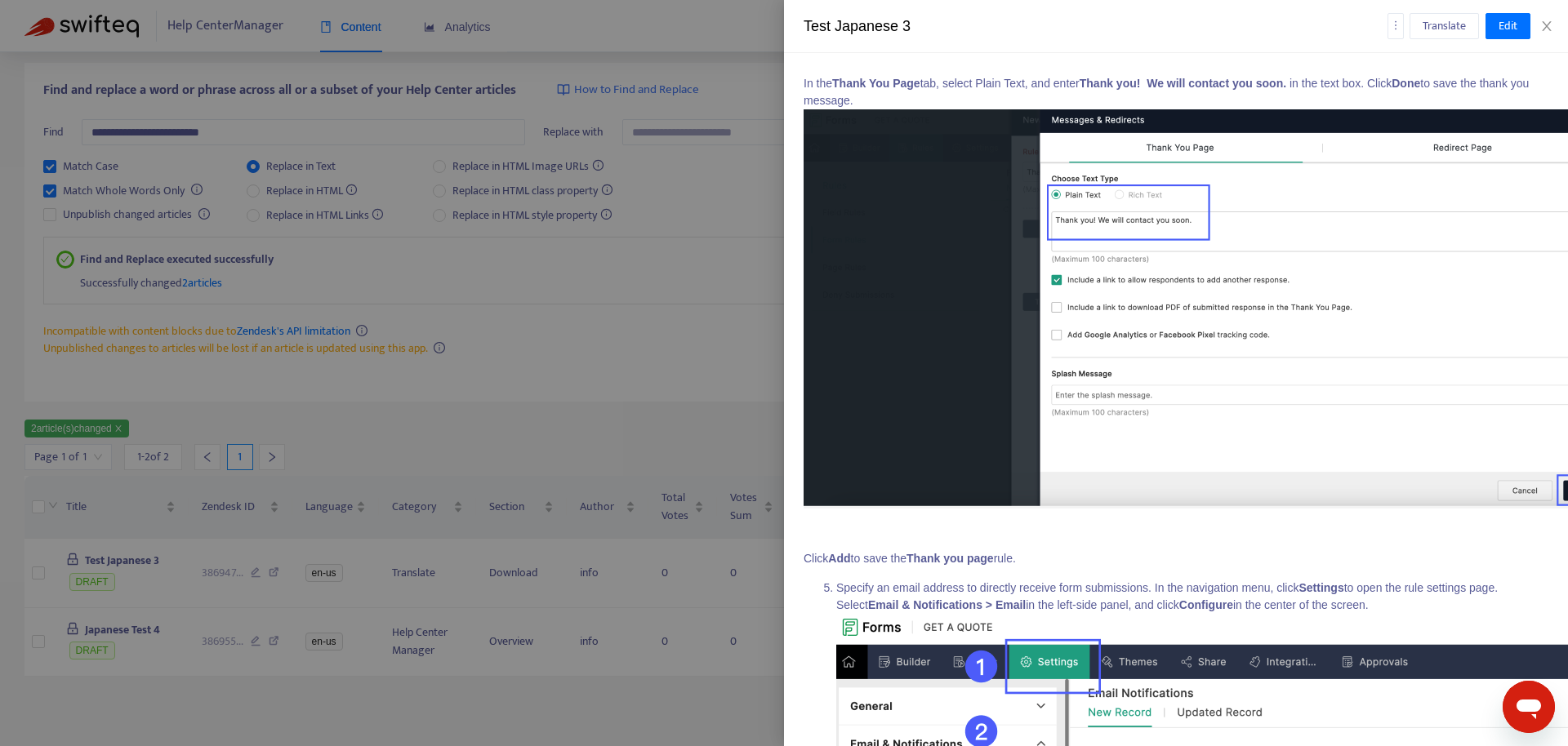
click at [542, 366] on div at bounding box center [784, 373] width 1568 height 746
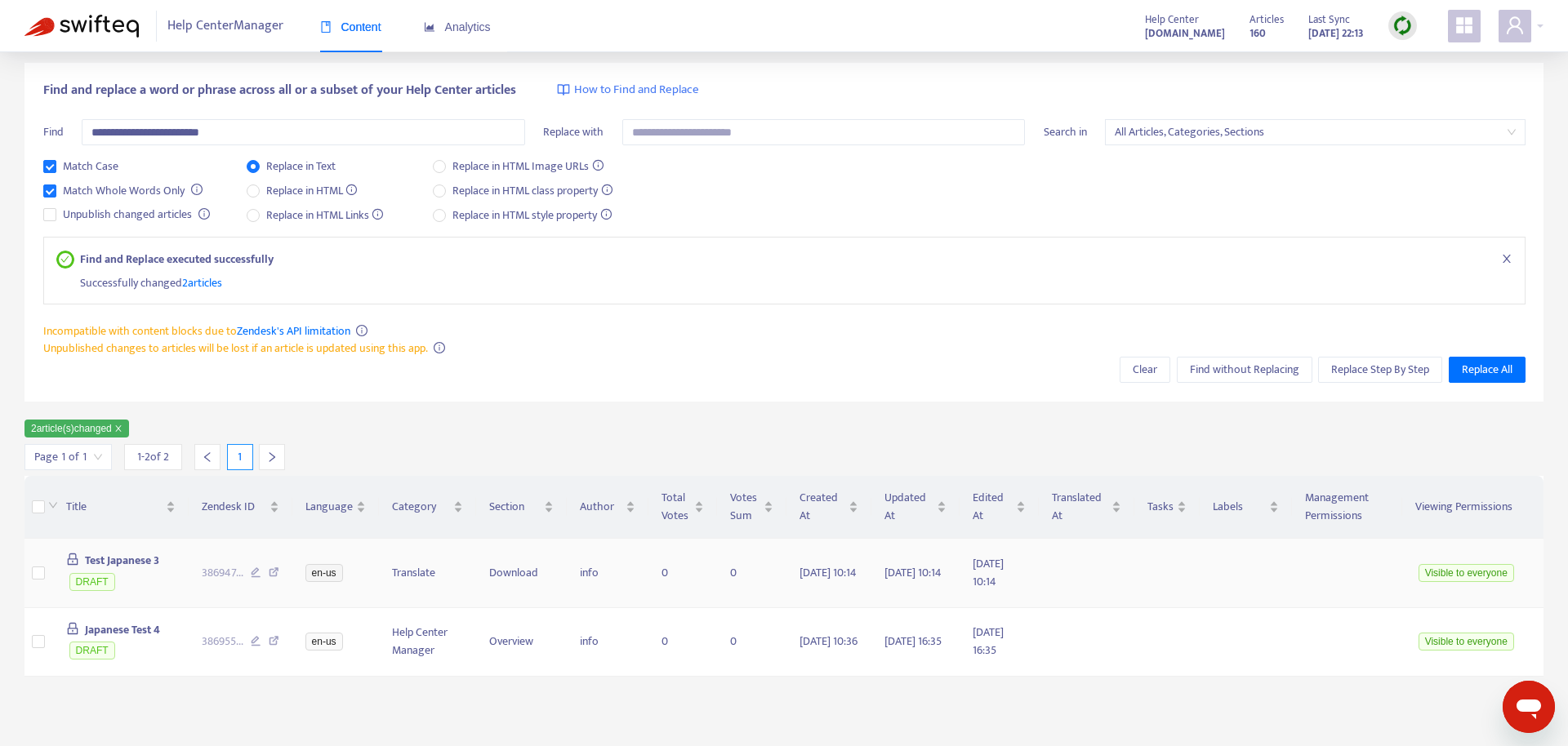
click at [109, 563] on span "Test Japanese 3" at bounding box center [122, 560] width 74 height 19
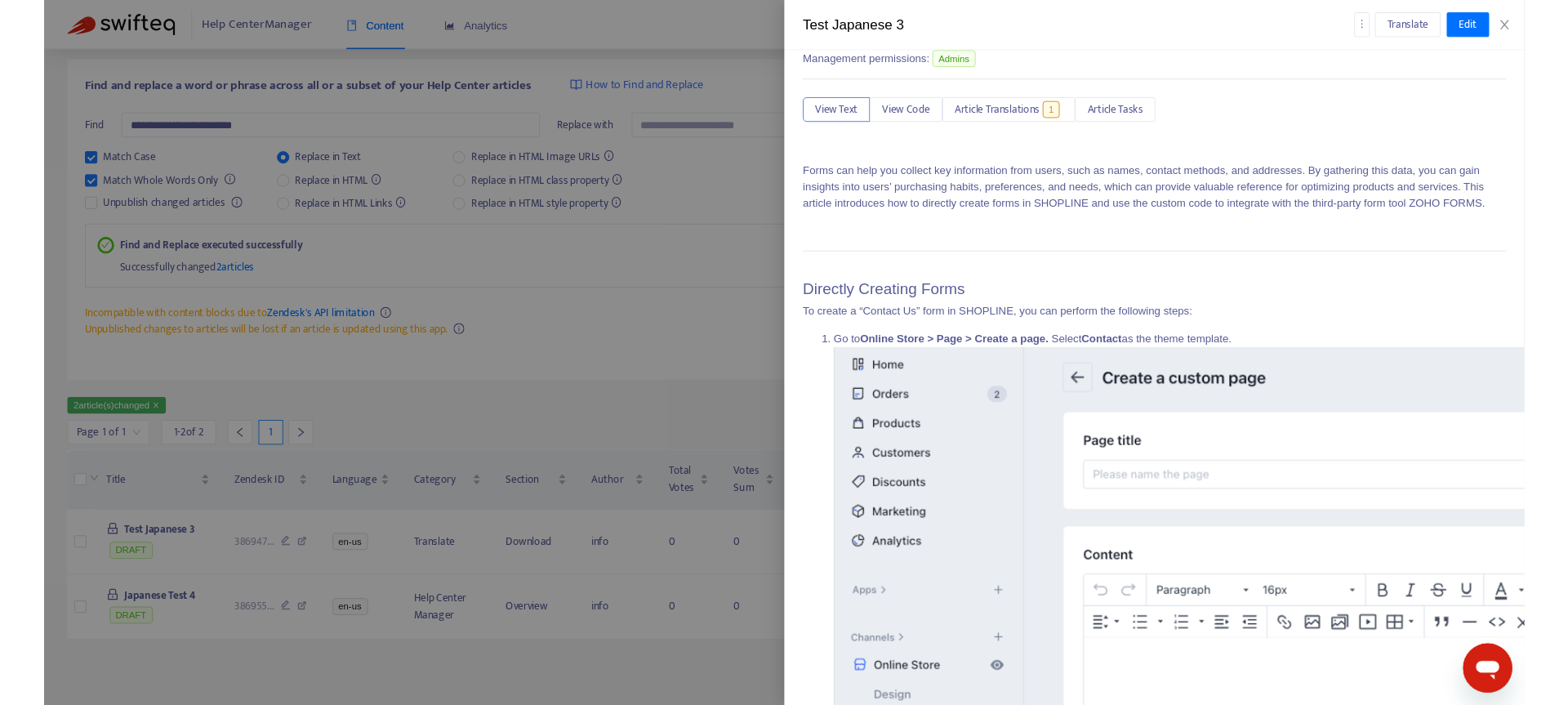
scroll to position [0, 0]
